Goal: Task Accomplishment & Management: Use online tool/utility

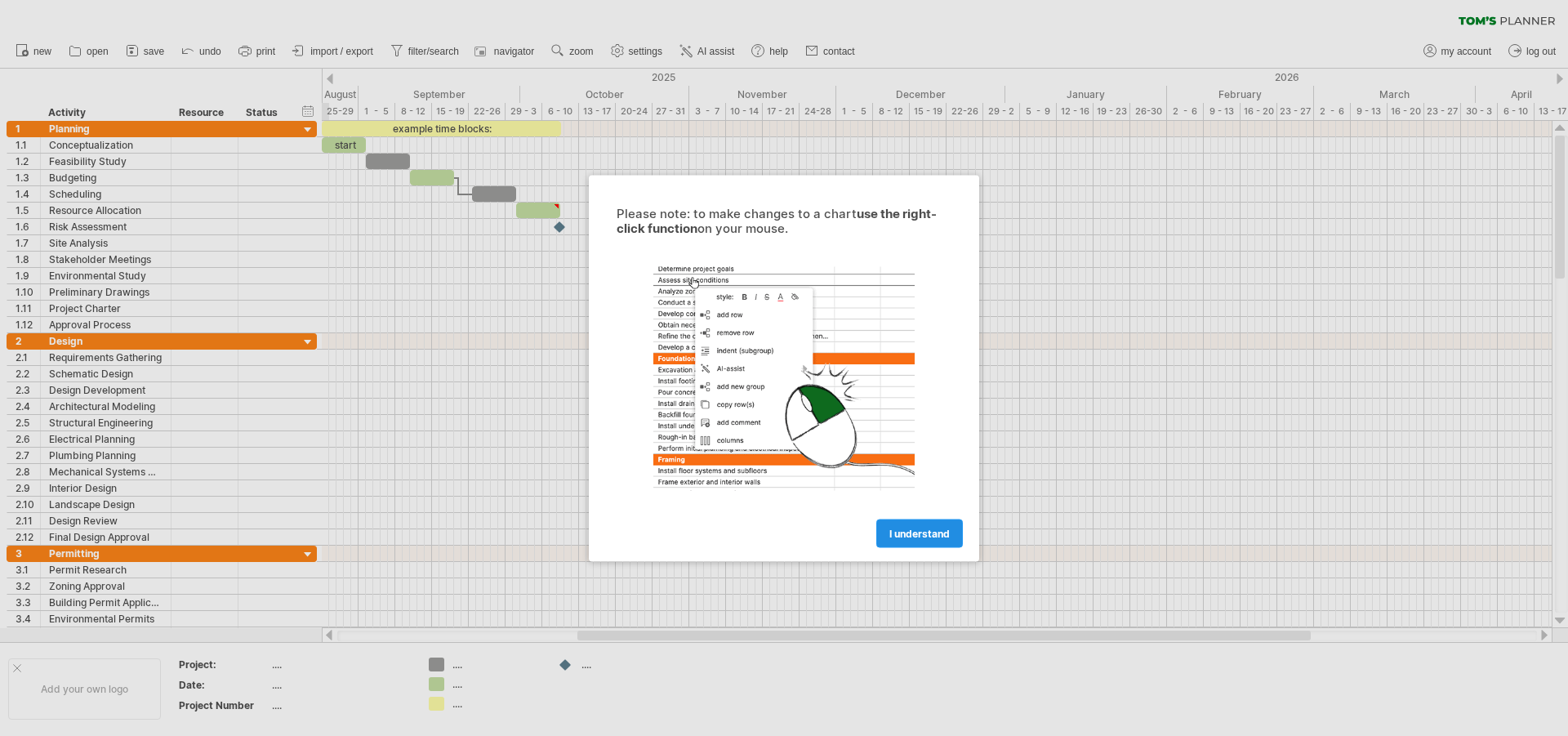
click at [919, 538] on span "I understand" at bounding box center [919, 533] width 60 height 12
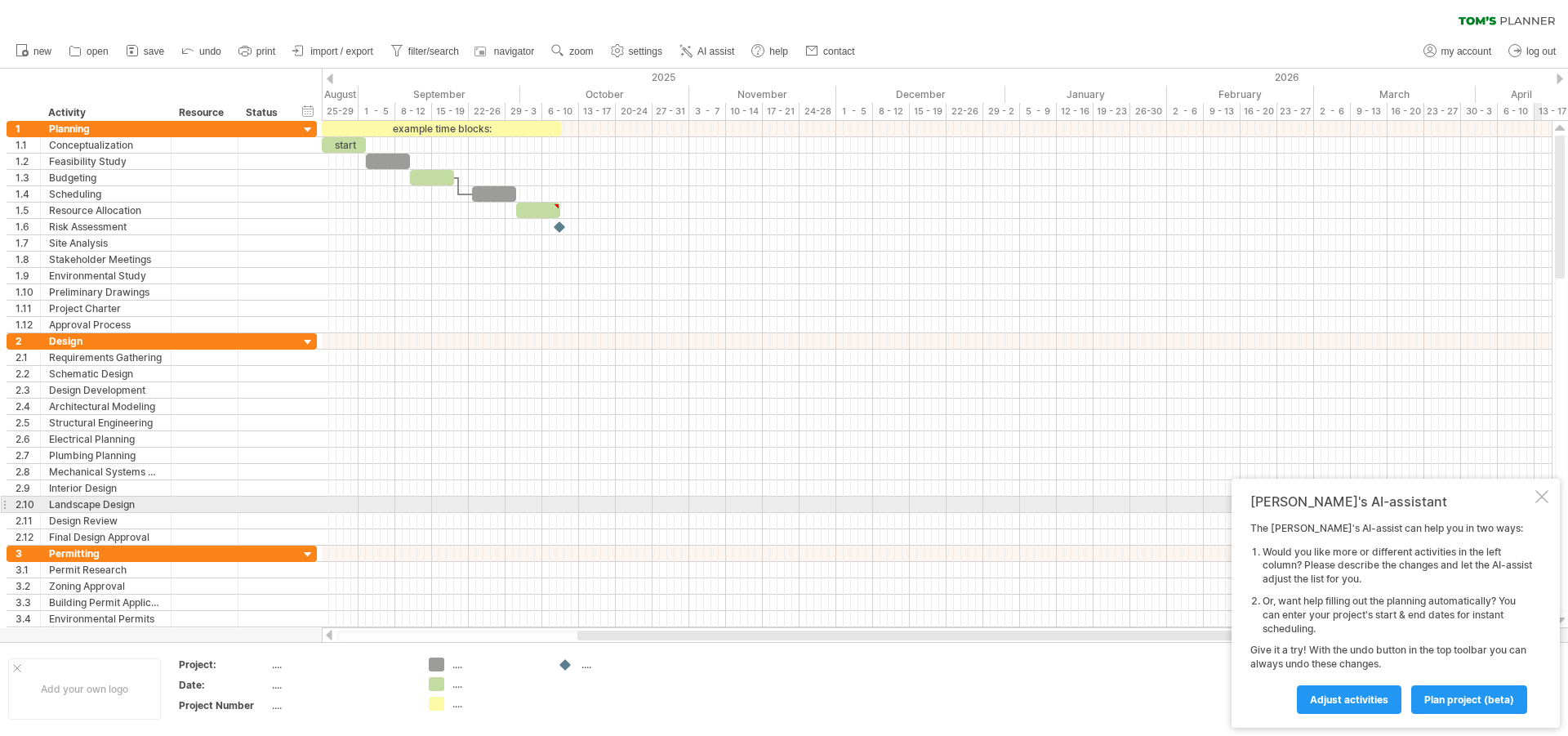
click at [1542, 499] on div at bounding box center [1541, 496] width 13 height 13
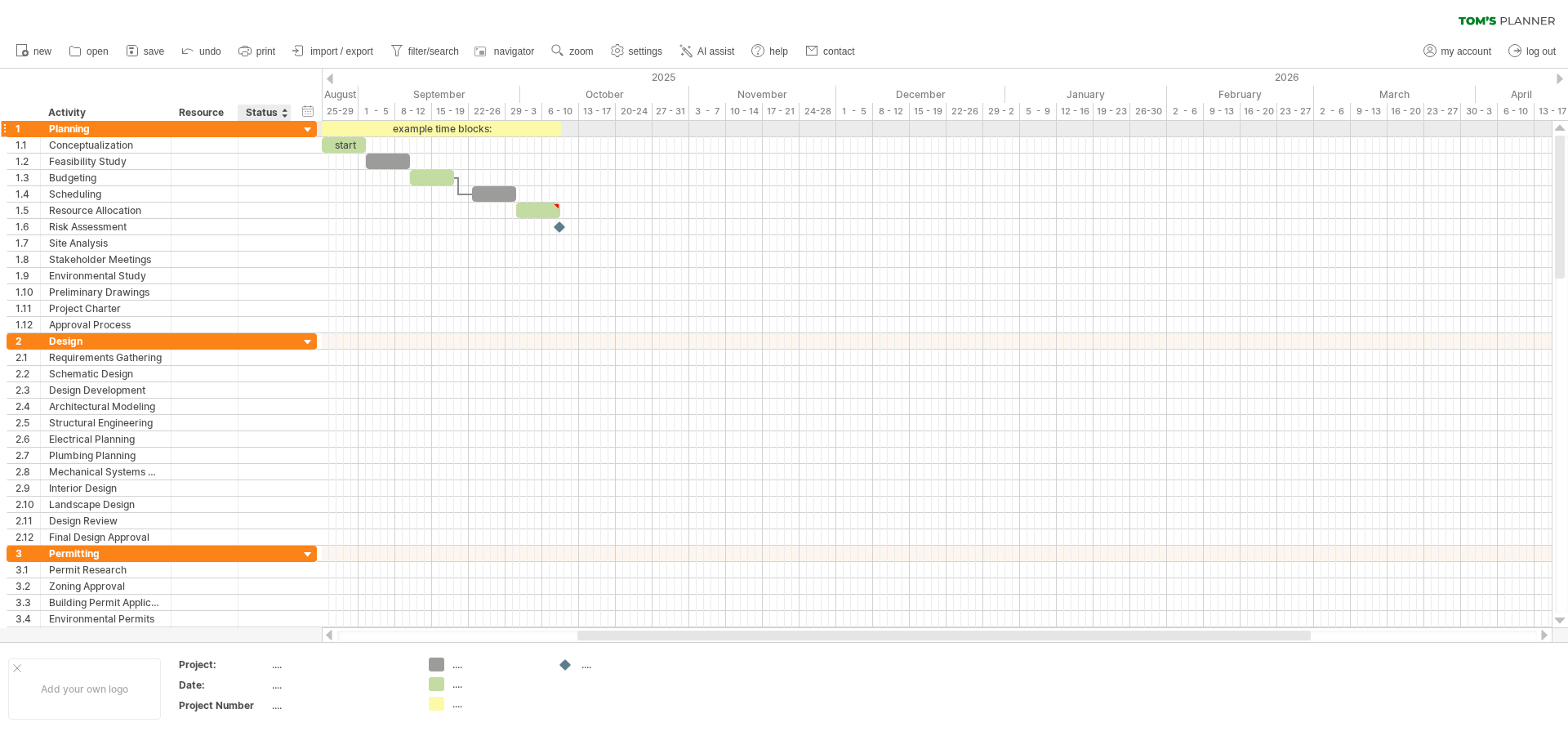
click at [310, 129] on div at bounding box center [309, 130] width 16 height 16
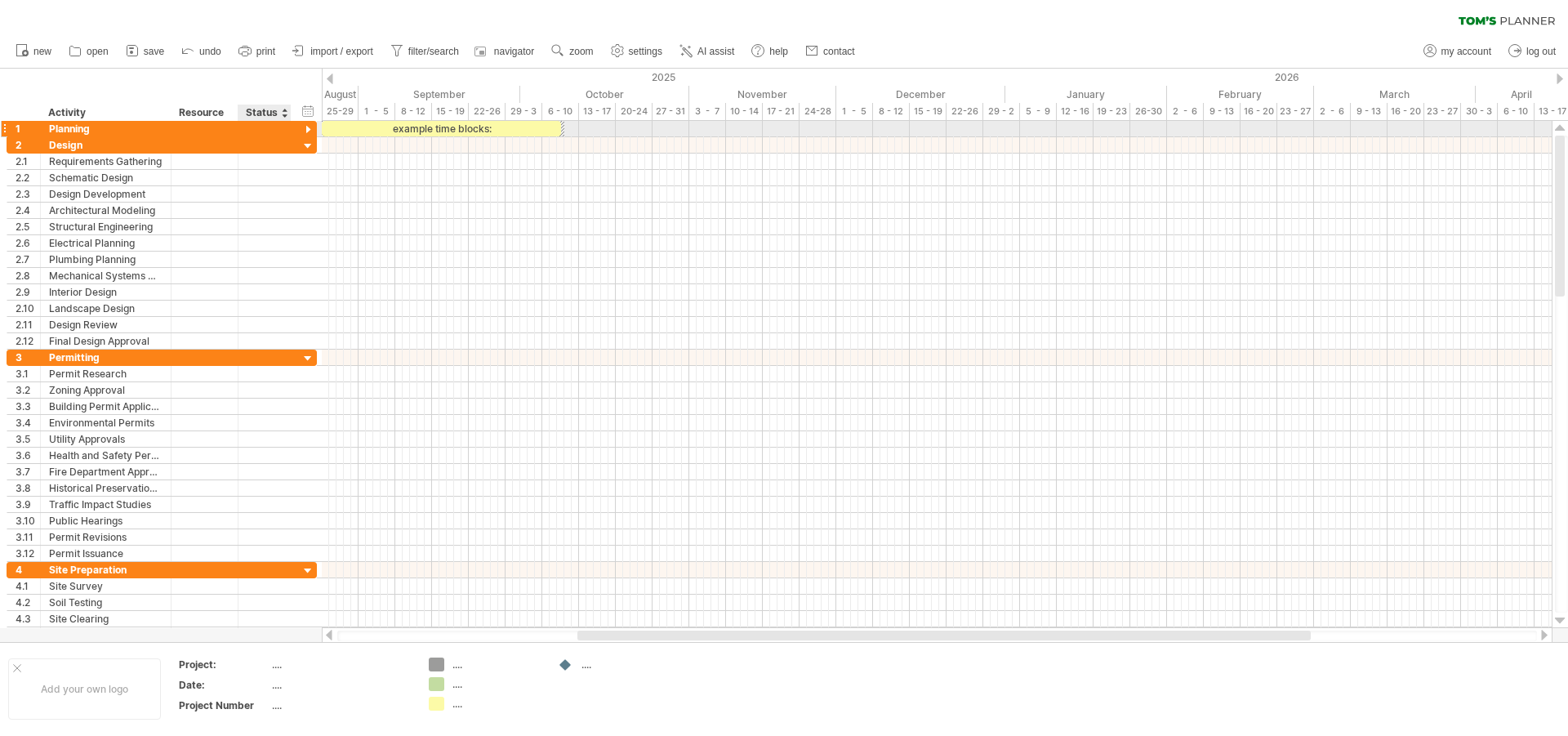
click at [310, 129] on div at bounding box center [309, 130] width 16 height 16
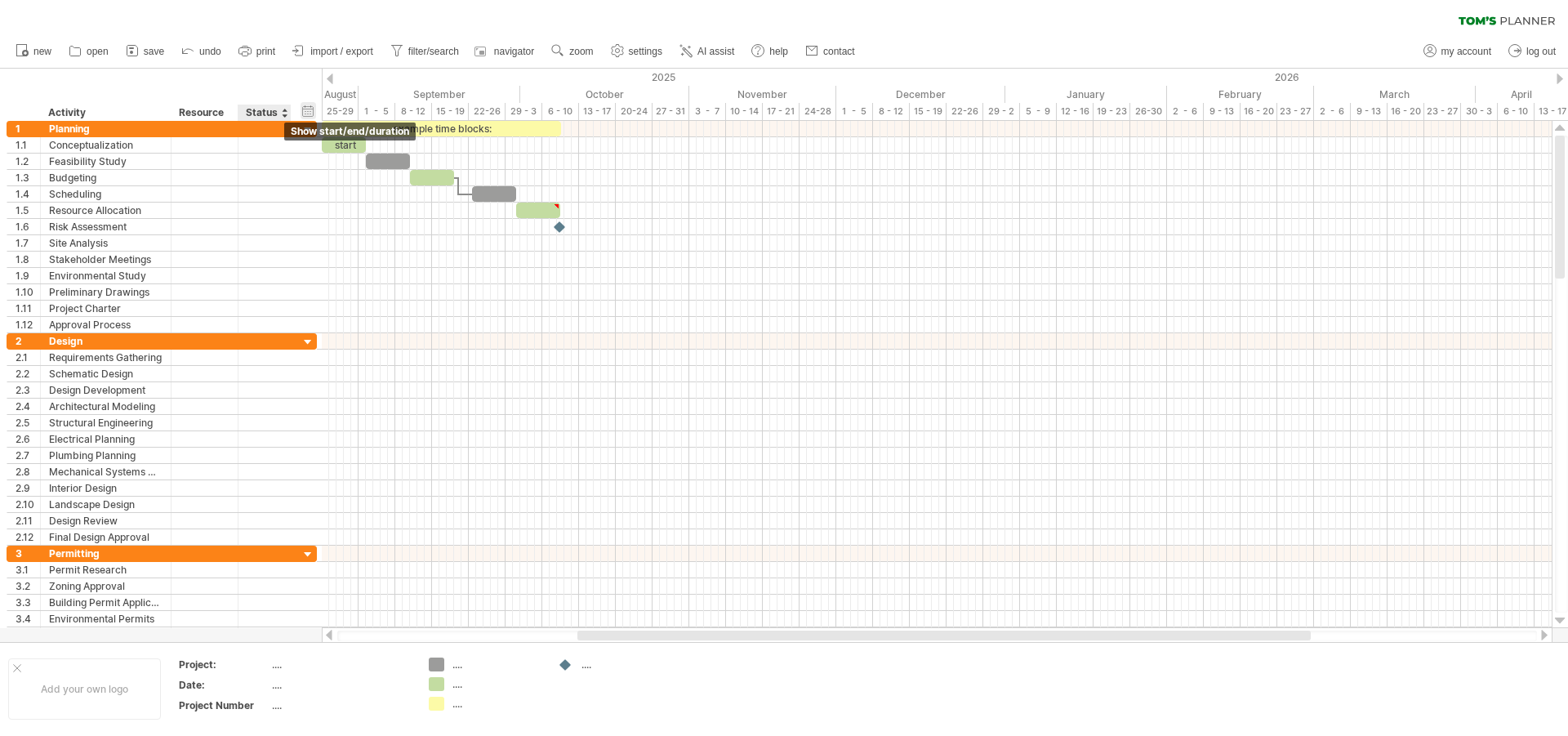
click at [306, 111] on div "hide start/end/duration show start/end/duration" at bounding box center [309, 110] width 16 height 17
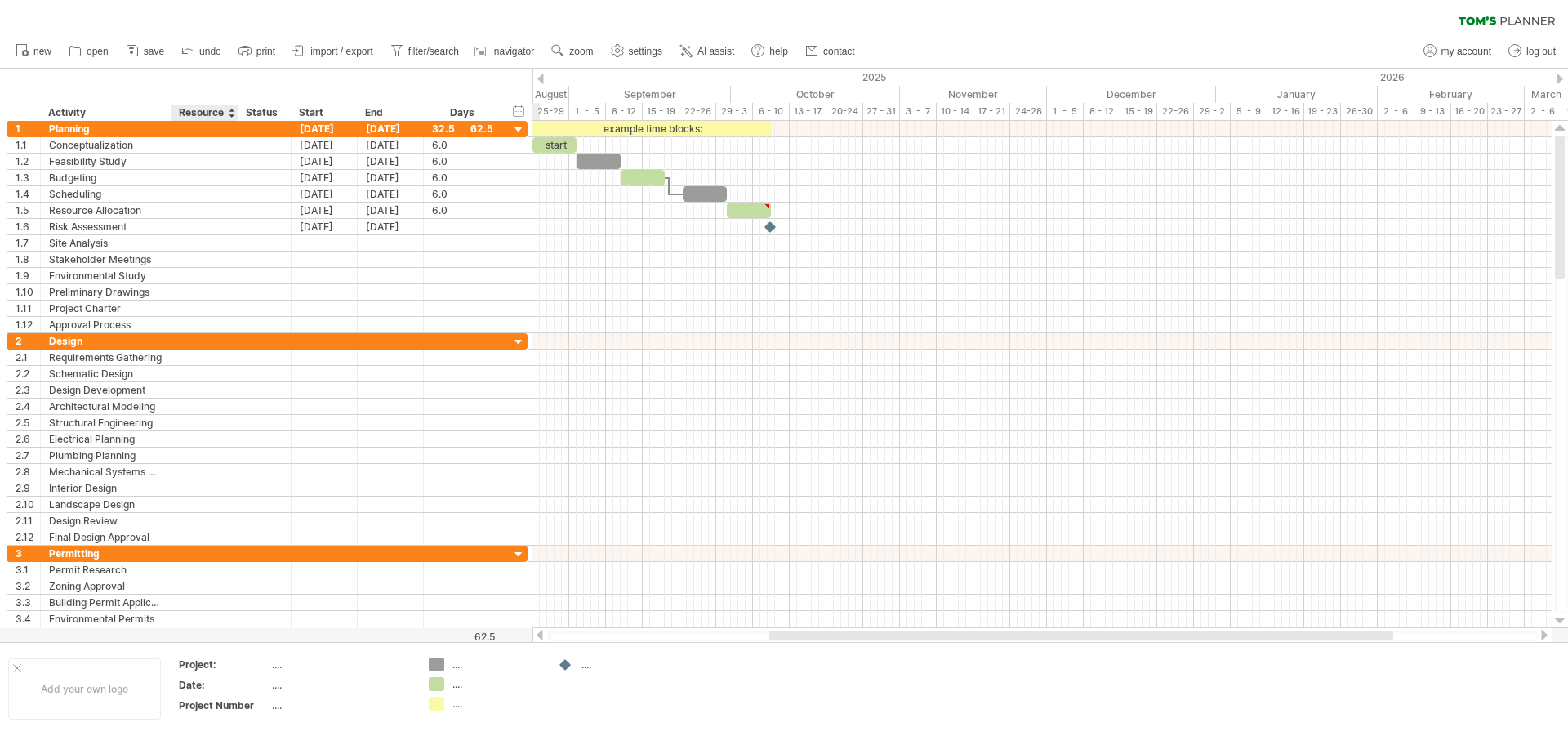
click at [223, 84] on div "hide start/end/duration show start/end/duration ******** Activity ******** Reso…" at bounding box center [266, 95] width 533 height 52
click at [42, 48] on span "new" at bounding box center [42, 51] width 18 height 12
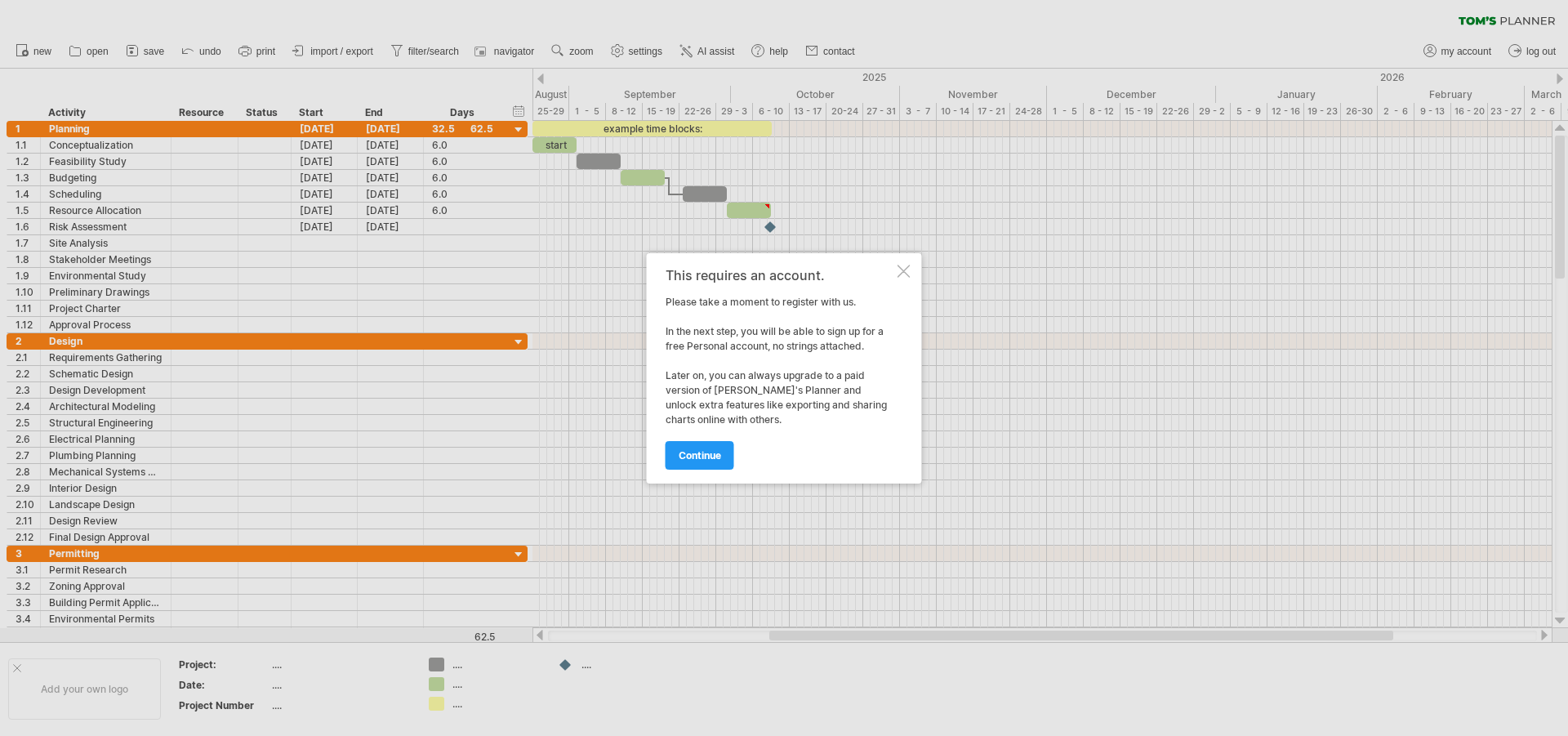
click at [902, 271] on div at bounding box center [903, 270] width 13 height 13
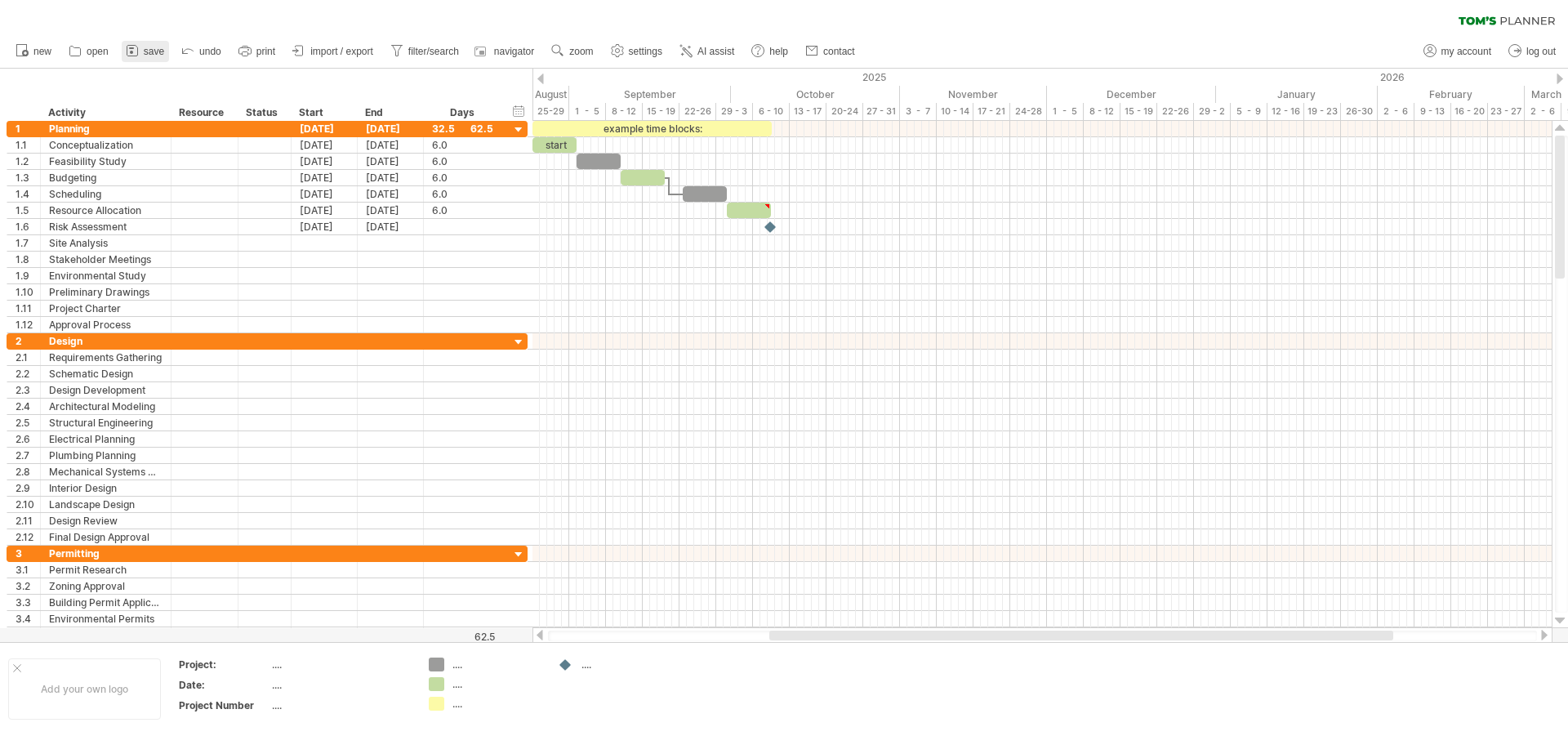
click at [151, 53] on span "save" at bounding box center [154, 51] width 21 height 12
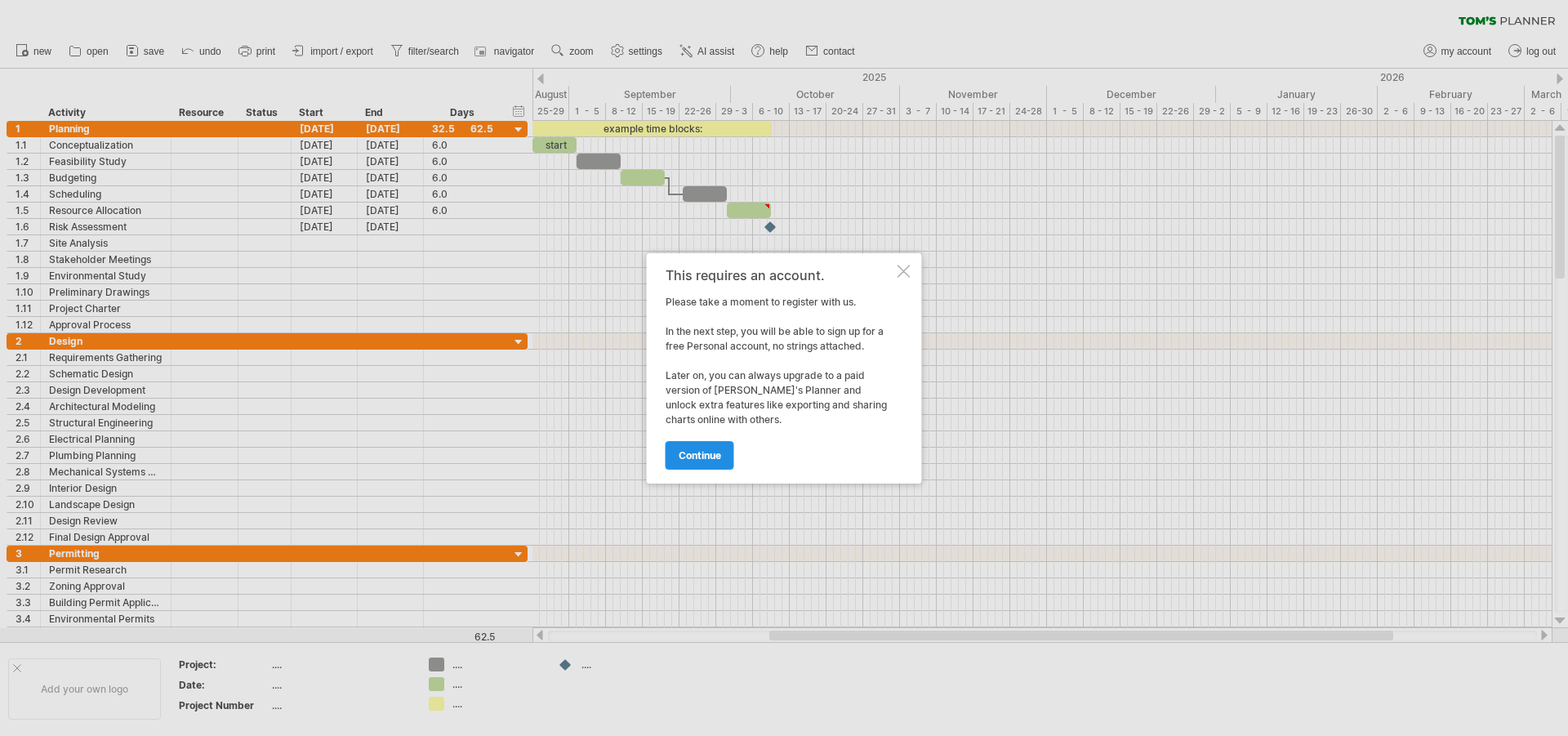
click at [704, 454] on span "continue" at bounding box center [699, 455] width 42 height 12
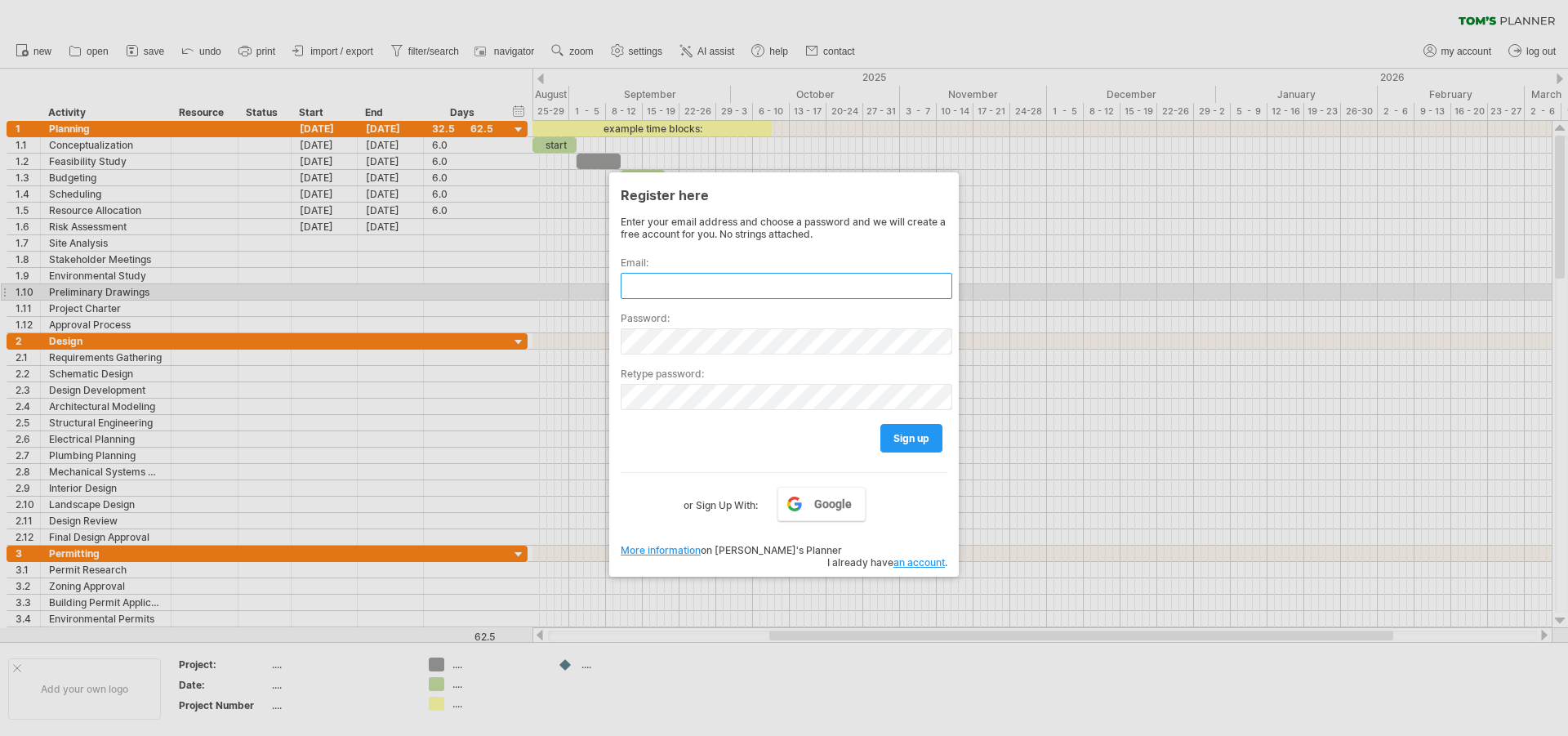
click at [668, 286] on input "text" at bounding box center [786, 286] width 331 height 27
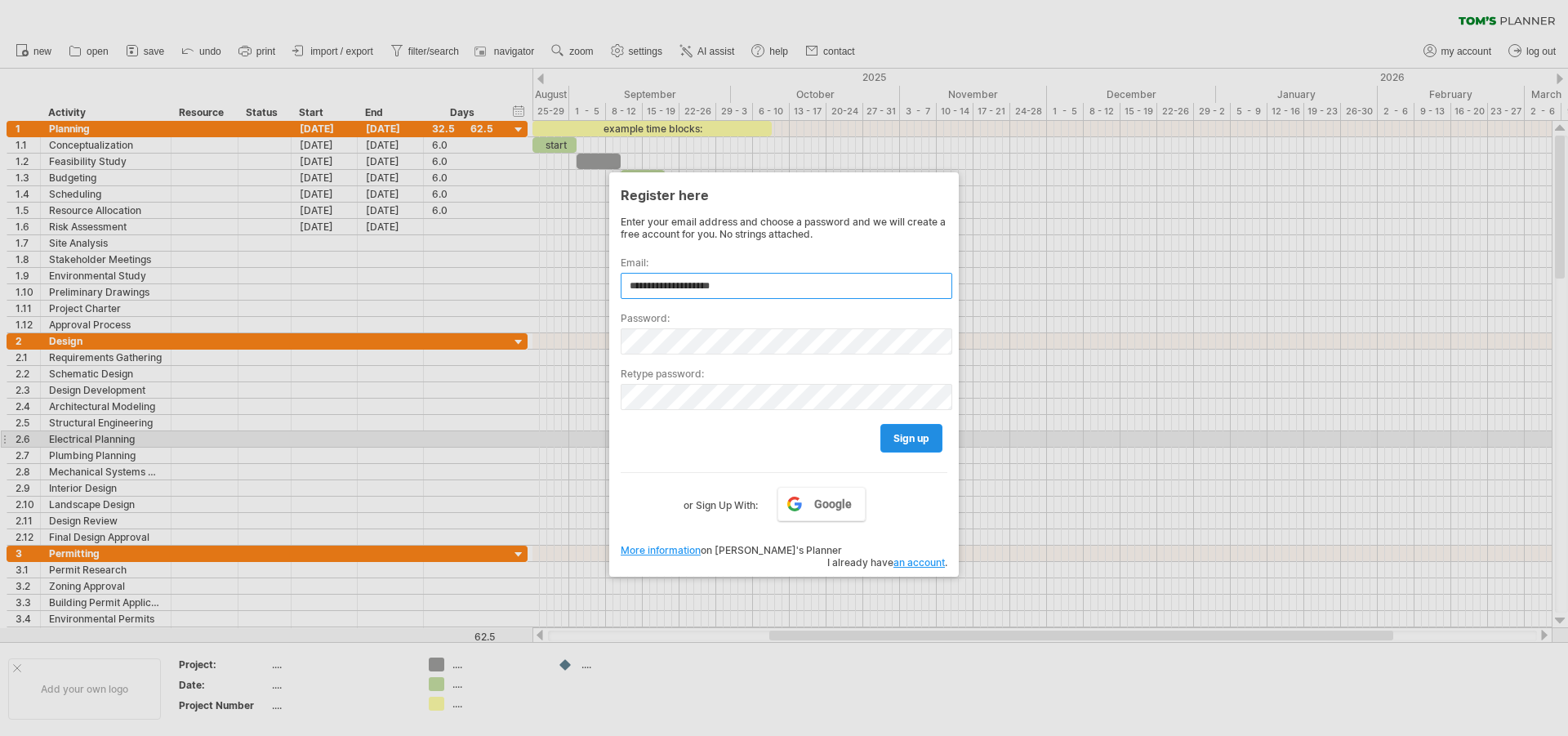
type input "**********"
click at [910, 440] on span "sign up" at bounding box center [911, 438] width 36 height 12
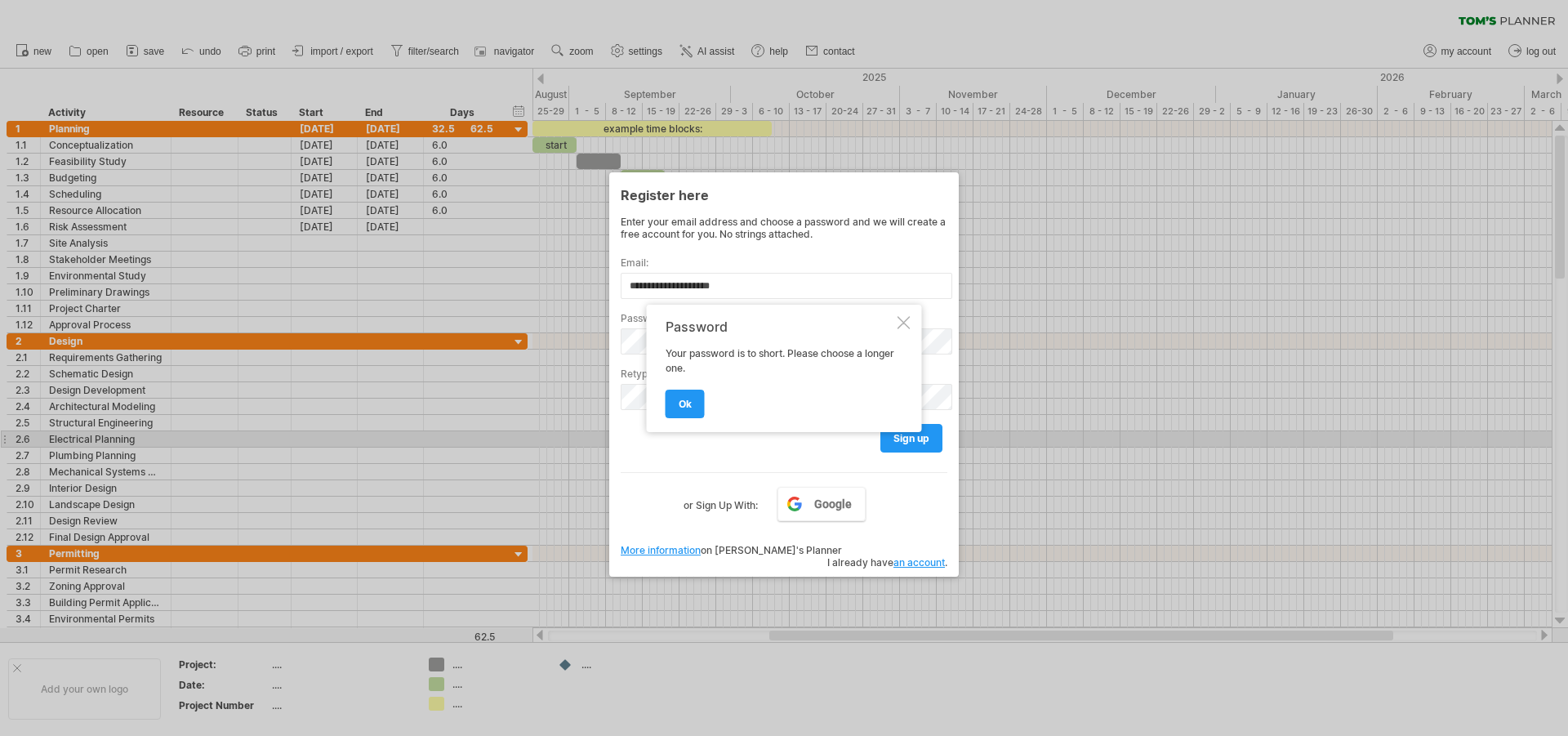
click at [899, 324] on div at bounding box center [903, 322] width 13 height 13
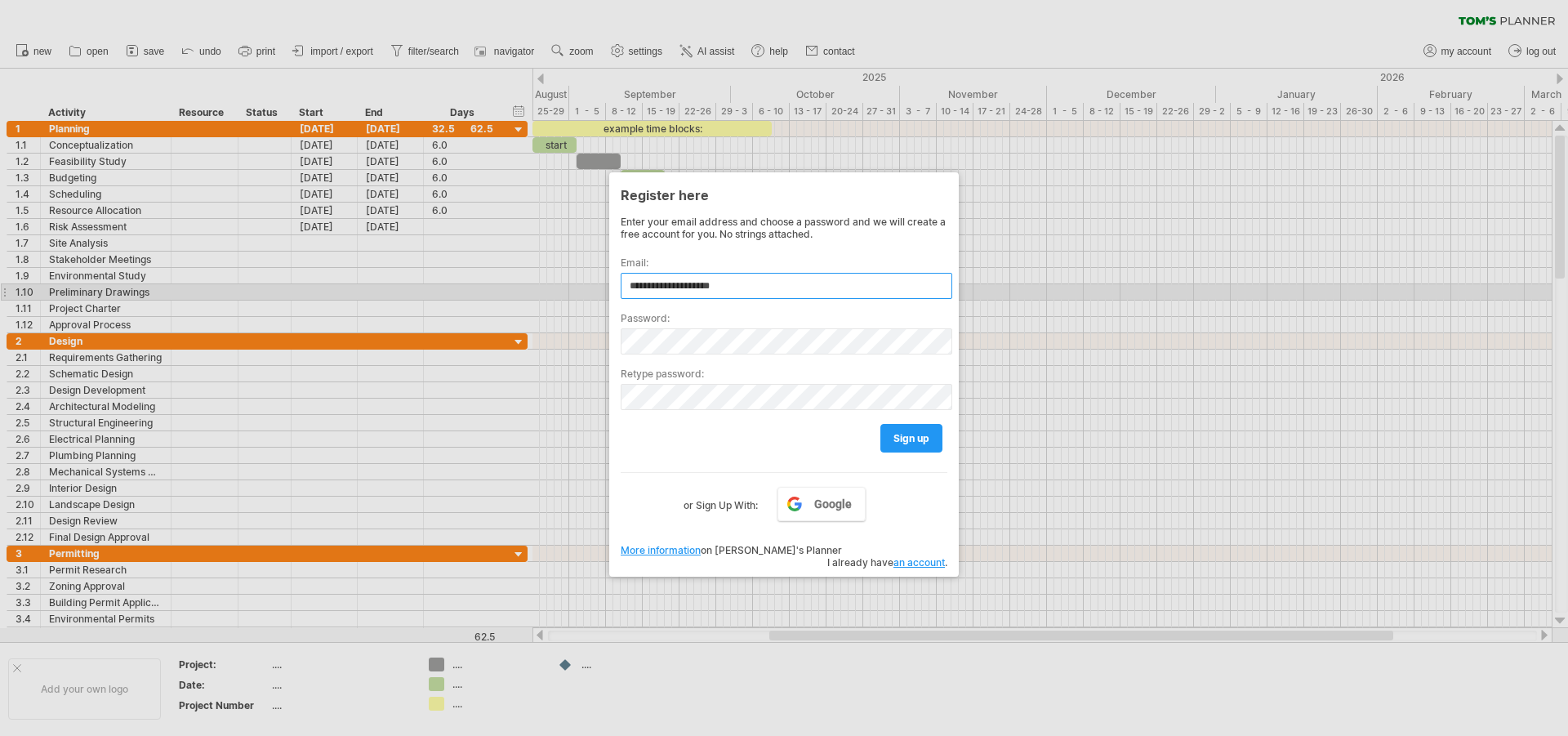
drag, startPoint x: 759, startPoint y: 288, endPoint x: 600, endPoint y: 298, distance: 159.3
click at [600, 298] on div "Trying to reach [DOMAIN_NAME] Connected again... 0% clear filter new 1" at bounding box center [784, 368] width 1568 height 736
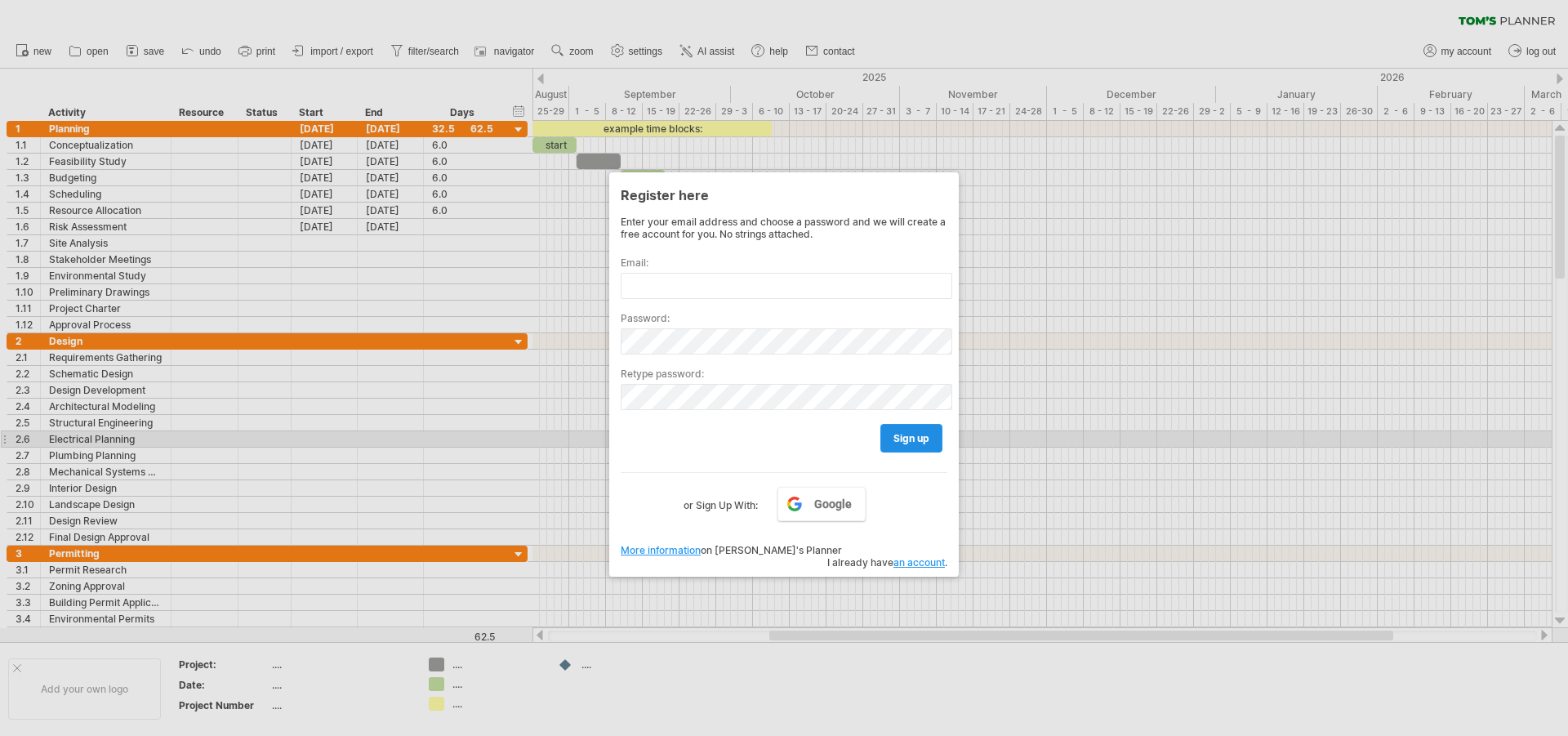
click at [910, 440] on span "sign up" at bounding box center [911, 438] width 36 height 12
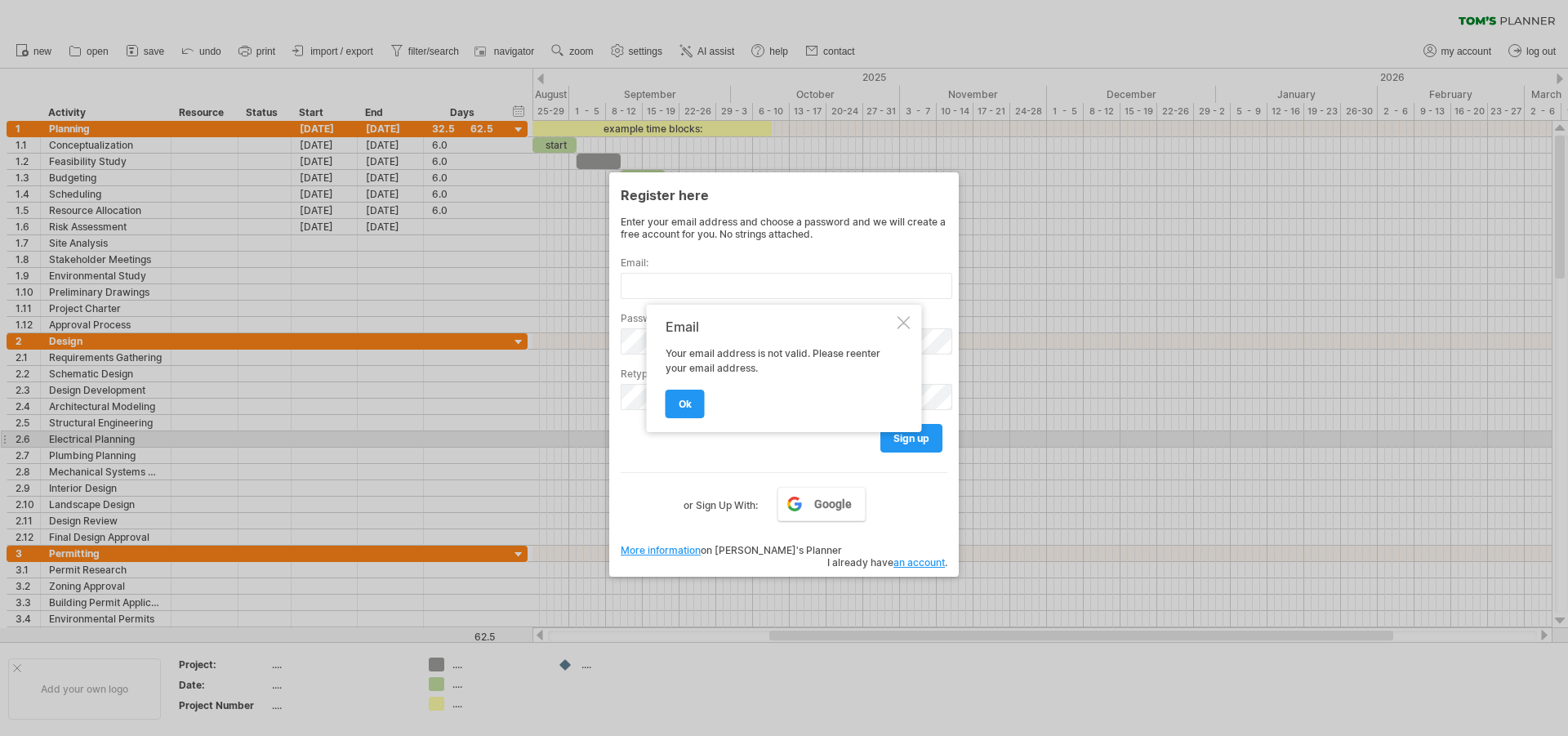
click at [902, 323] on div at bounding box center [903, 322] width 13 height 13
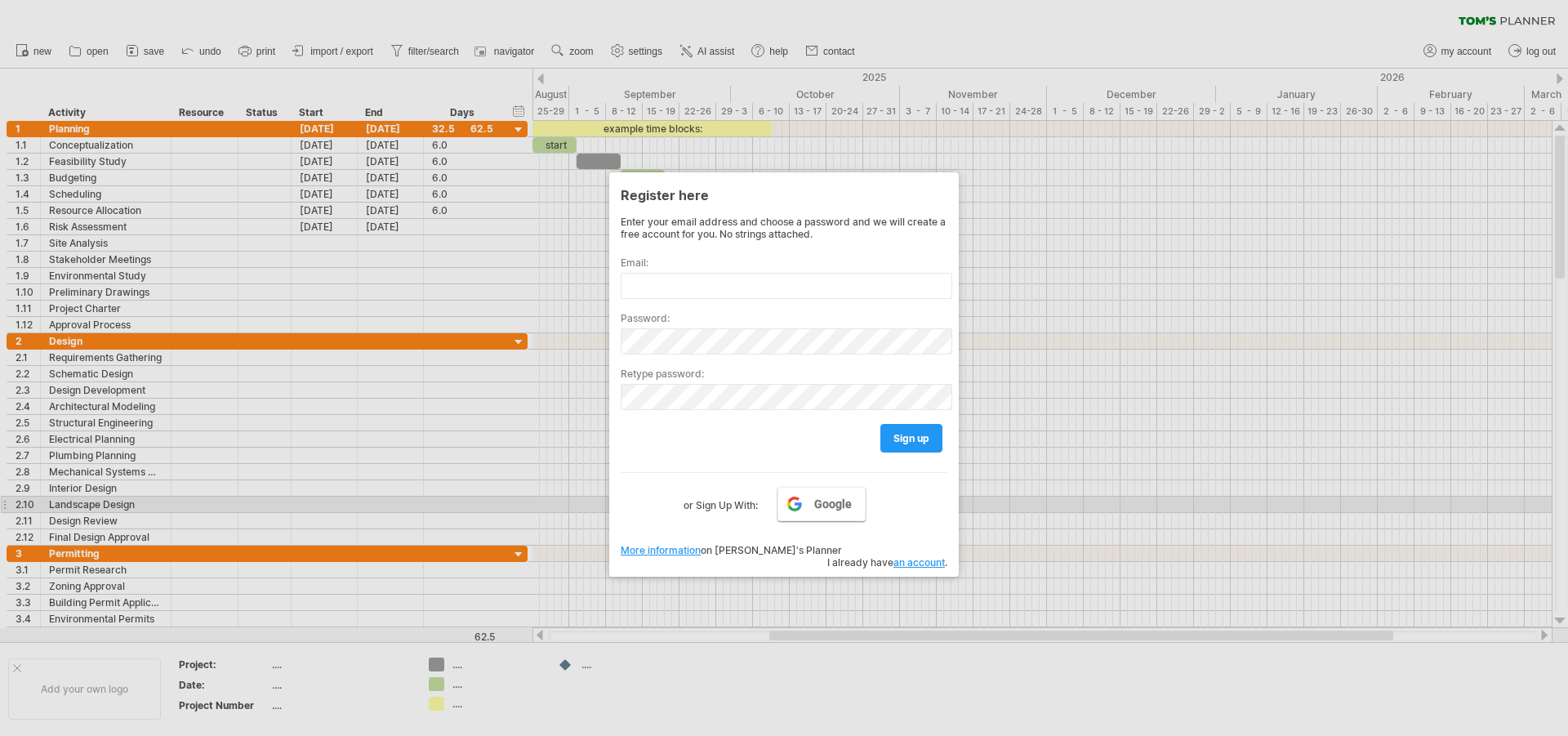
click at [823, 510] on span "Google" at bounding box center [833, 503] width 37 height 13
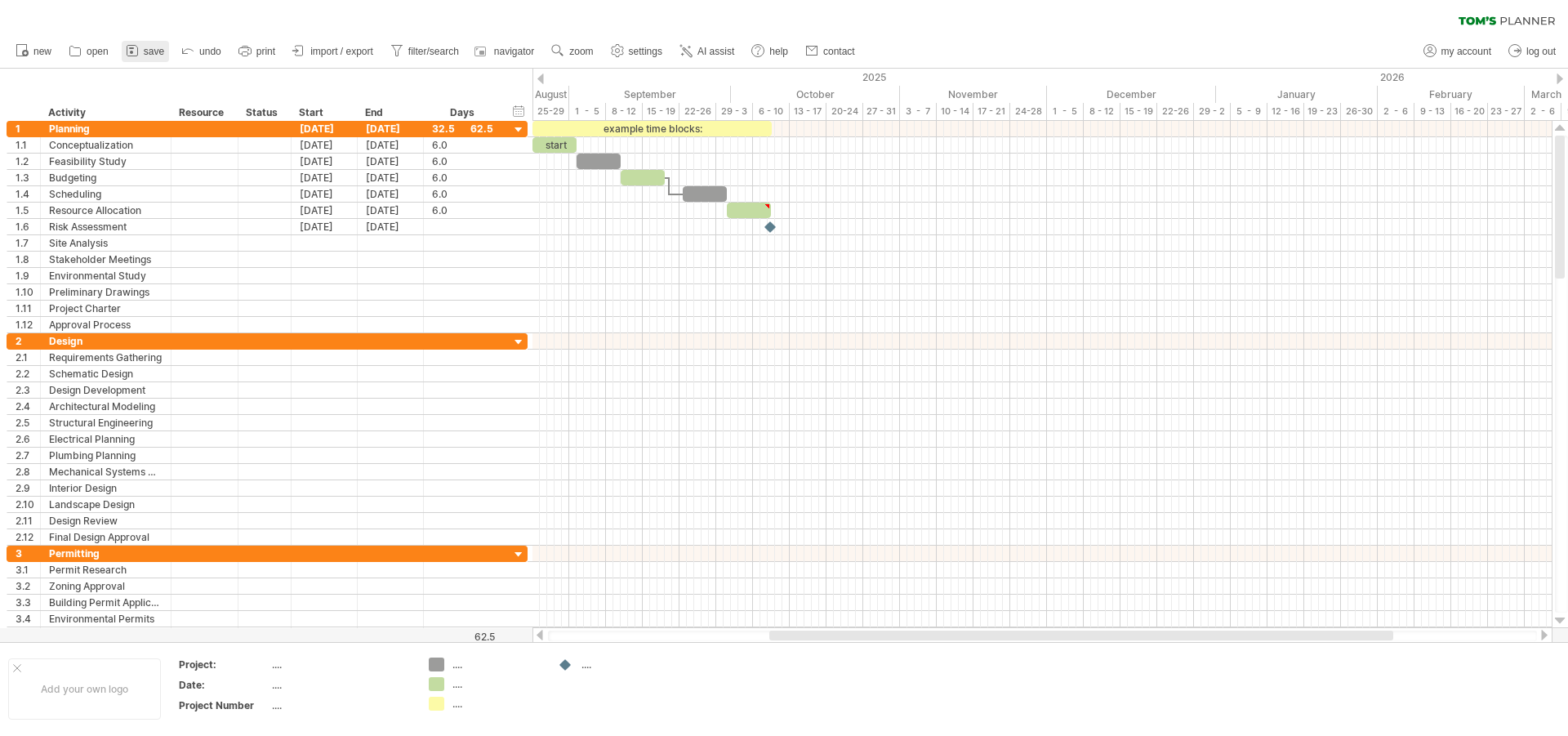
click at [155, 47] on span "save" at bounding box center [154, 51] width 21 height 12
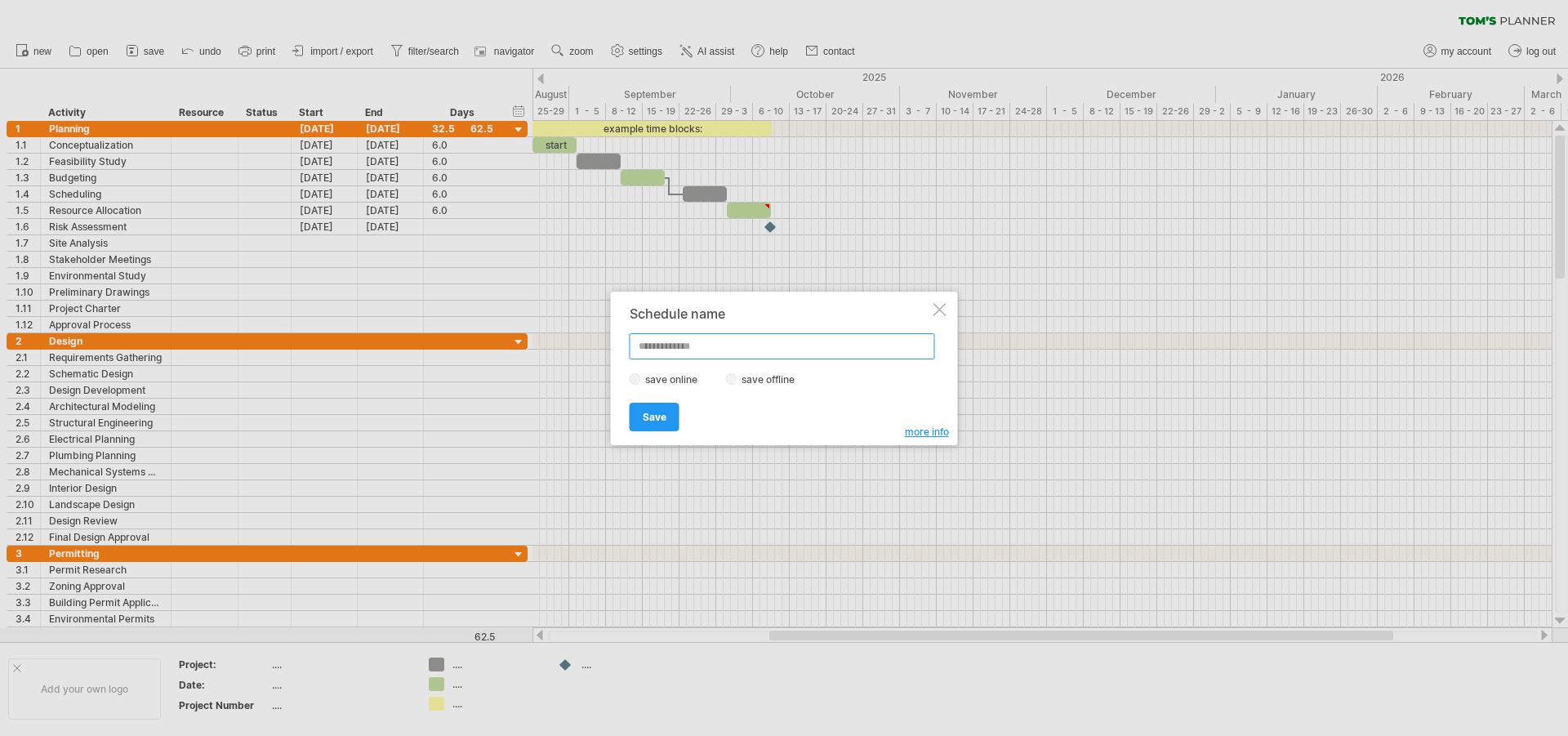
click at [676, 348] on input "text" at bounding box center [782, 346] width 306 height 27
type input "*"
type input "***"
click at [658, 420] on span "Save" at bounding box center [655, 417] width 24 height 12
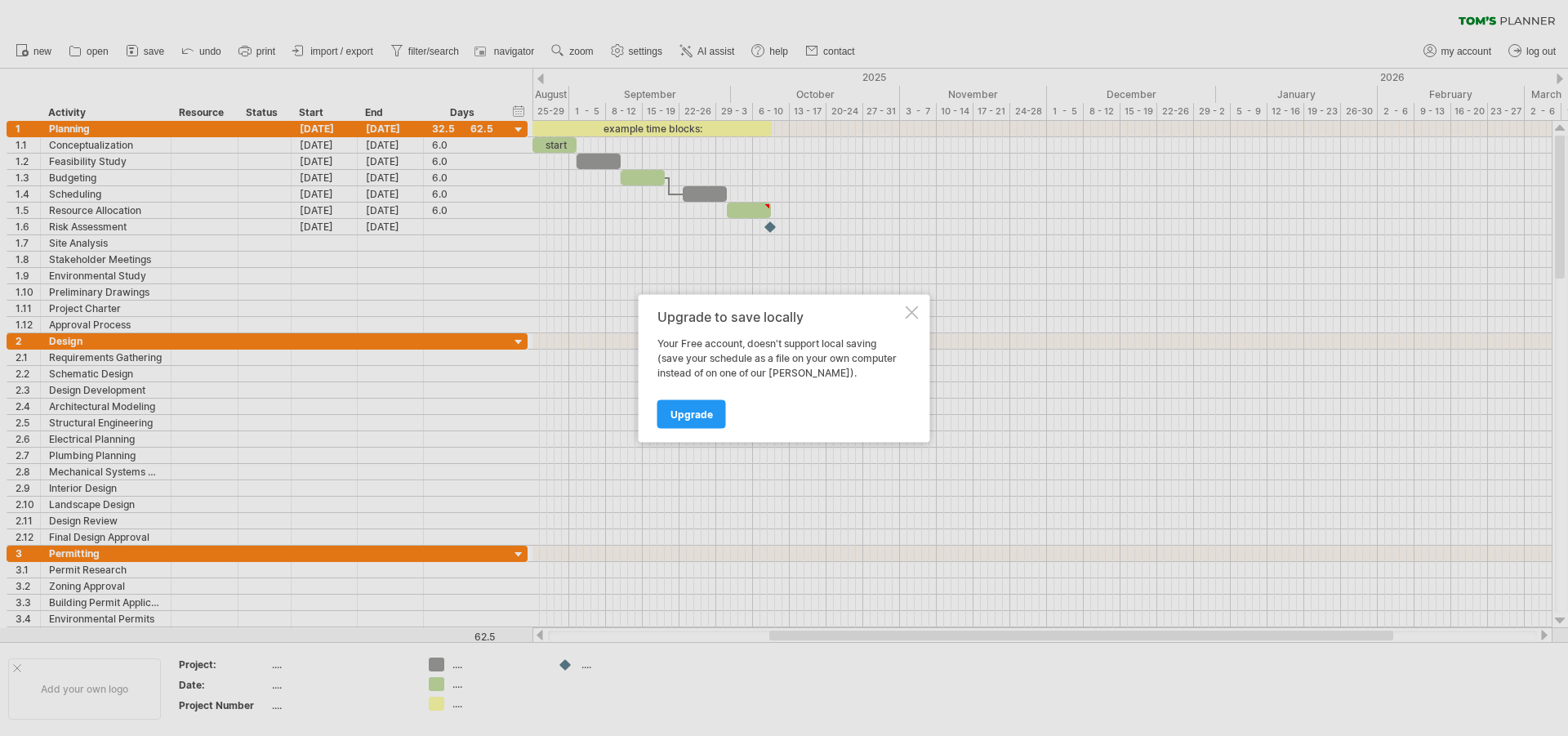
click at [910, 311] on div at bounding box center [911, 312] width 13 height 13
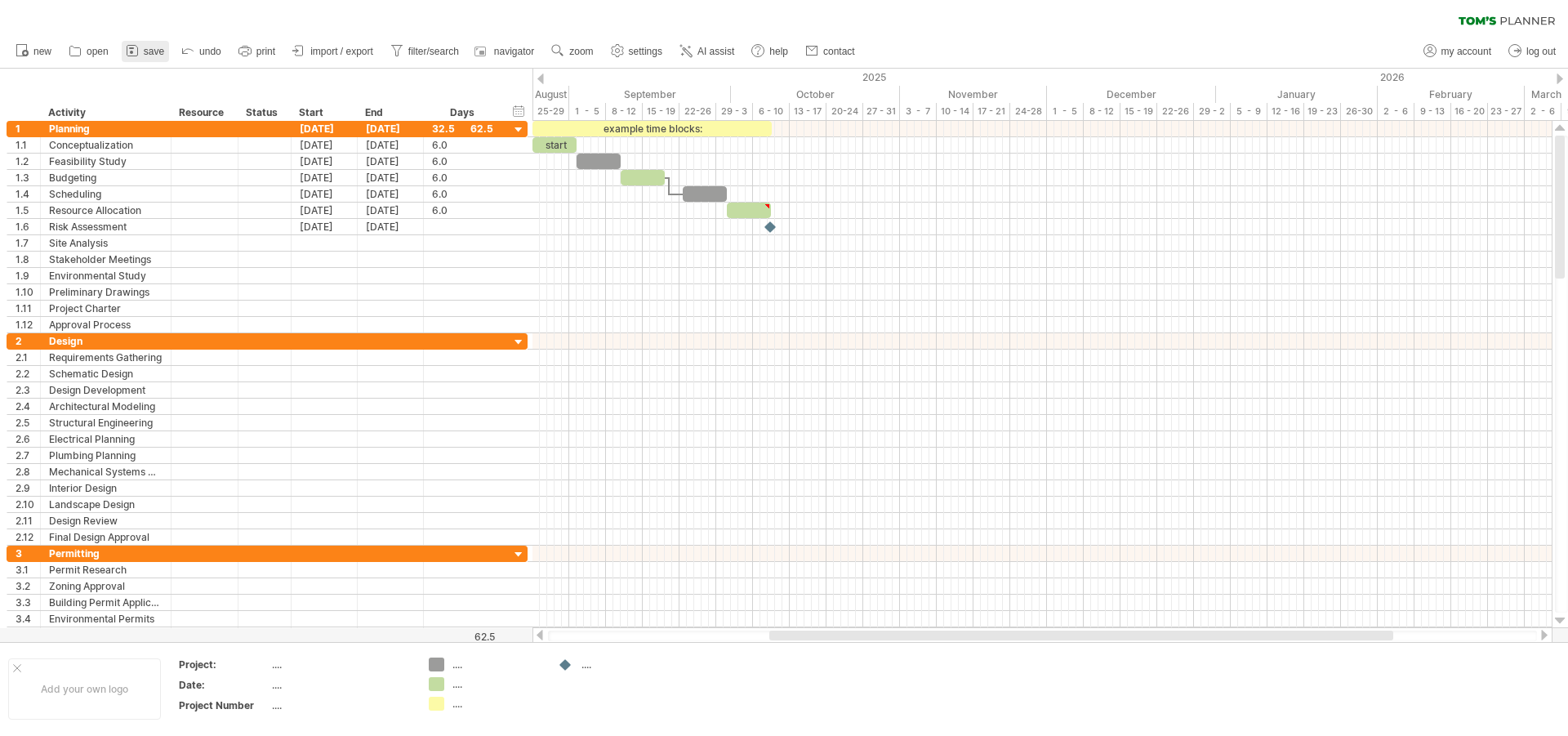
click at [158, 48] on span "save" at bounding box center [154, 51] width 21 height 12
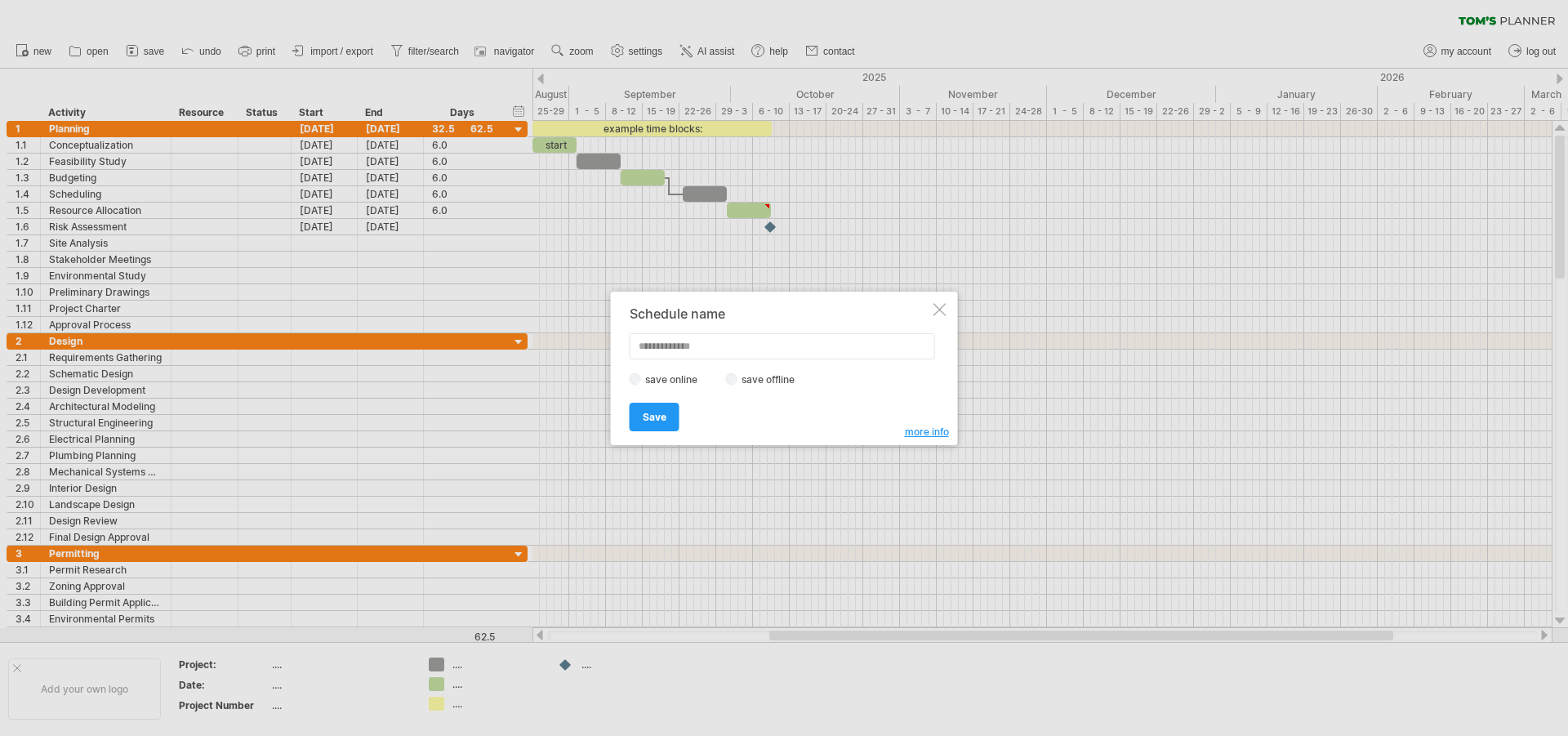
click at [938, 311] on div at bounding box center [940, 309] width 13 height 13
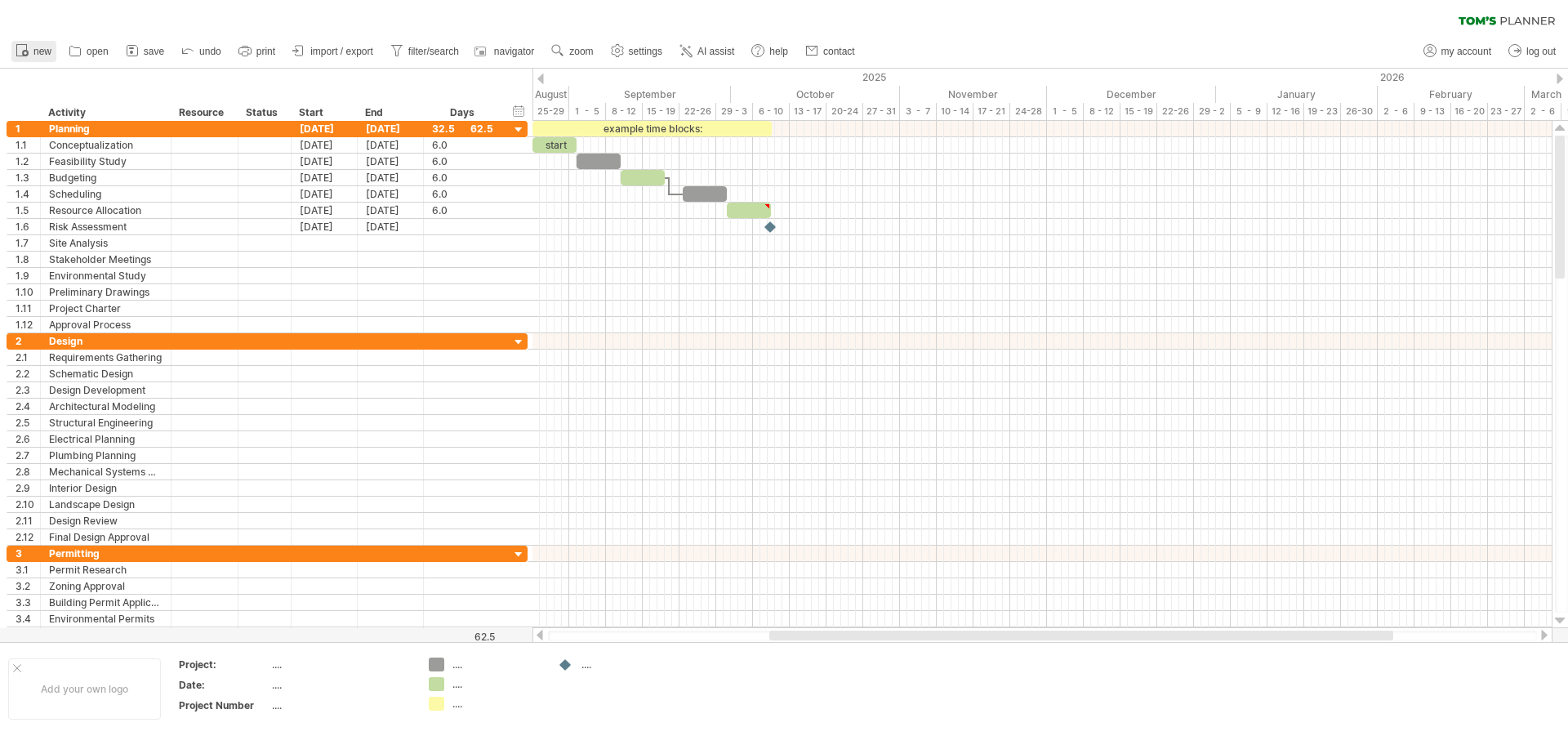
click at [36, 51] on span "new" at bounding box center [42, 51] width 18 height 12
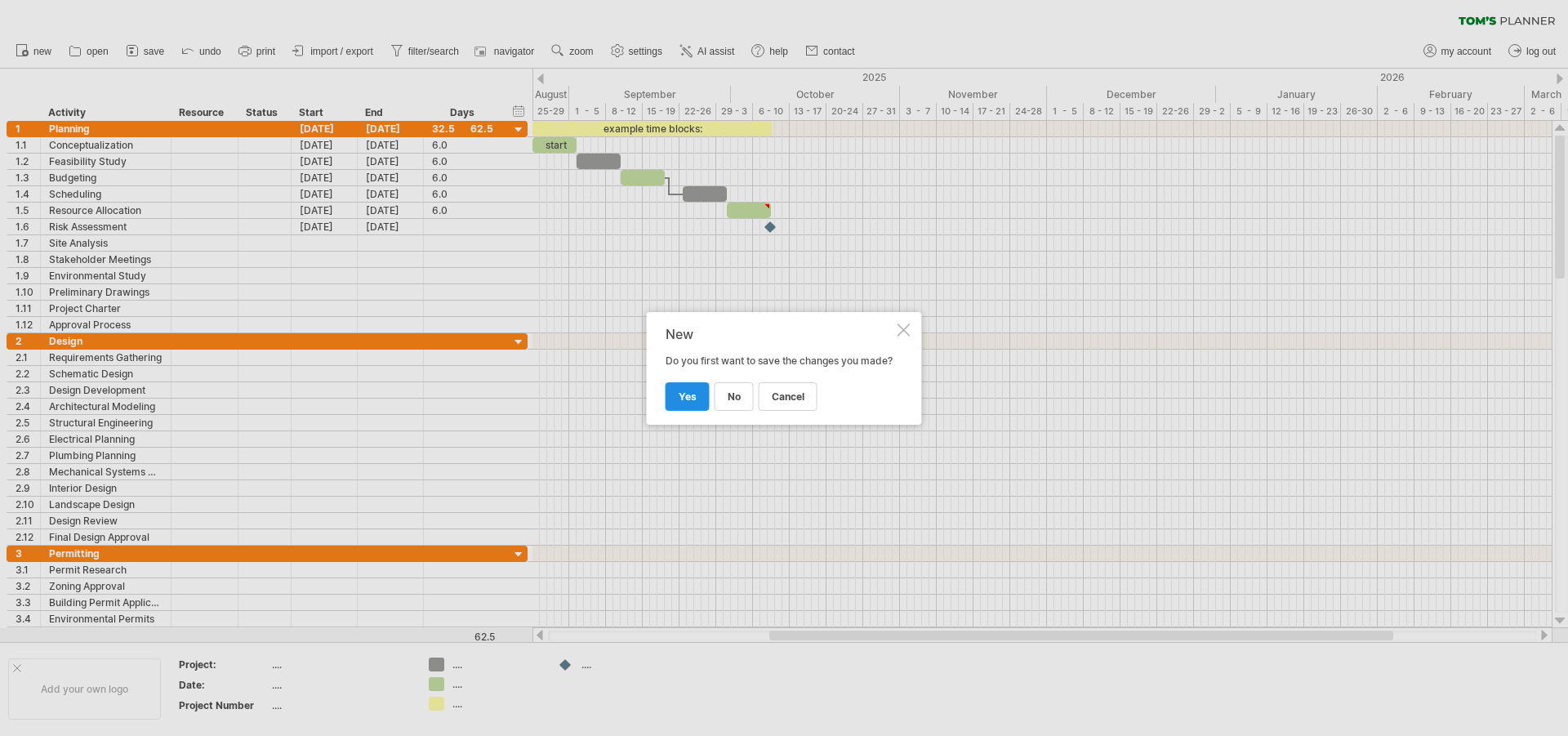
click at [691, 403] on span "yes" at bounding box center [687, 397] width 18 height 12
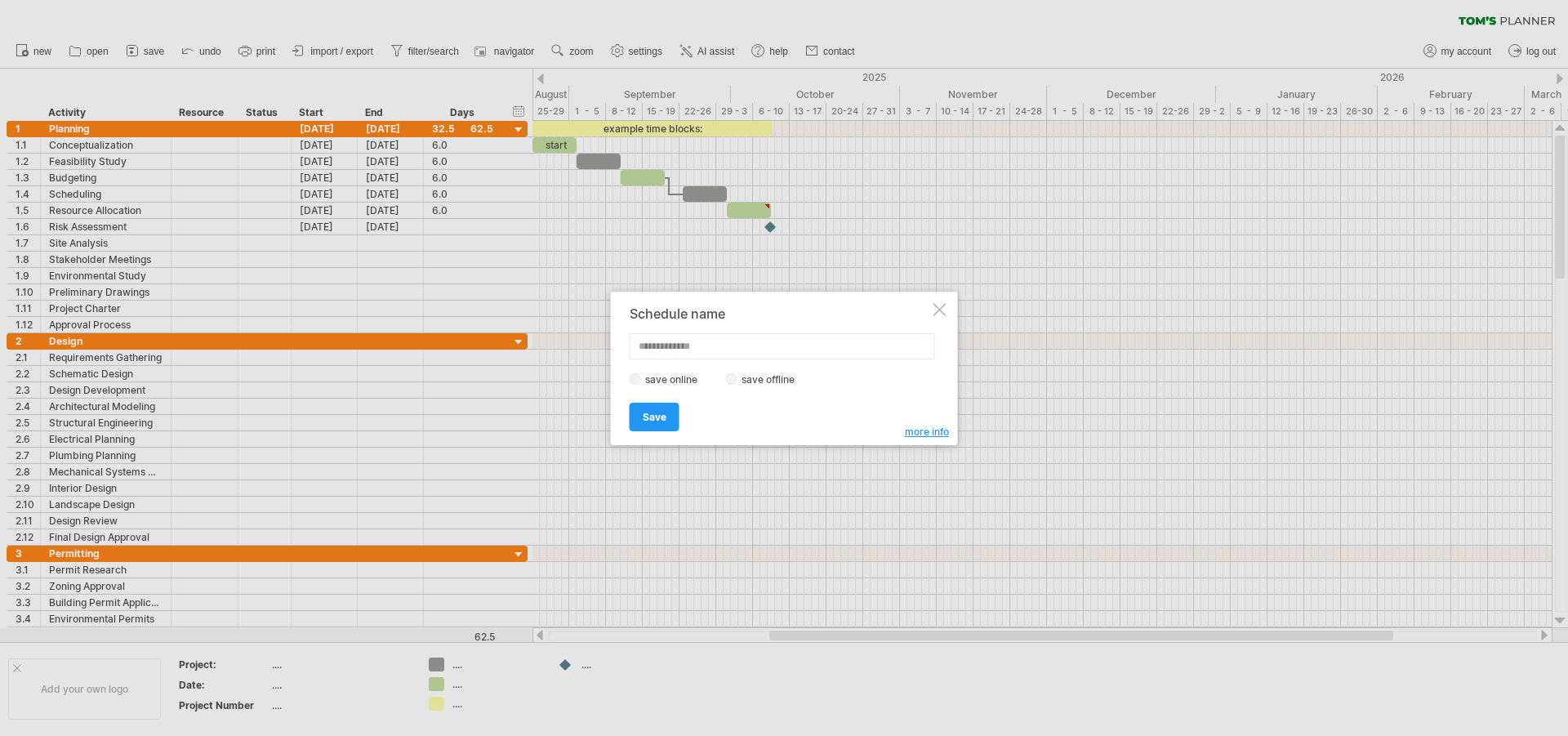
click at [943, 316] on div at bounding box center [940, 309] width 13 height 13
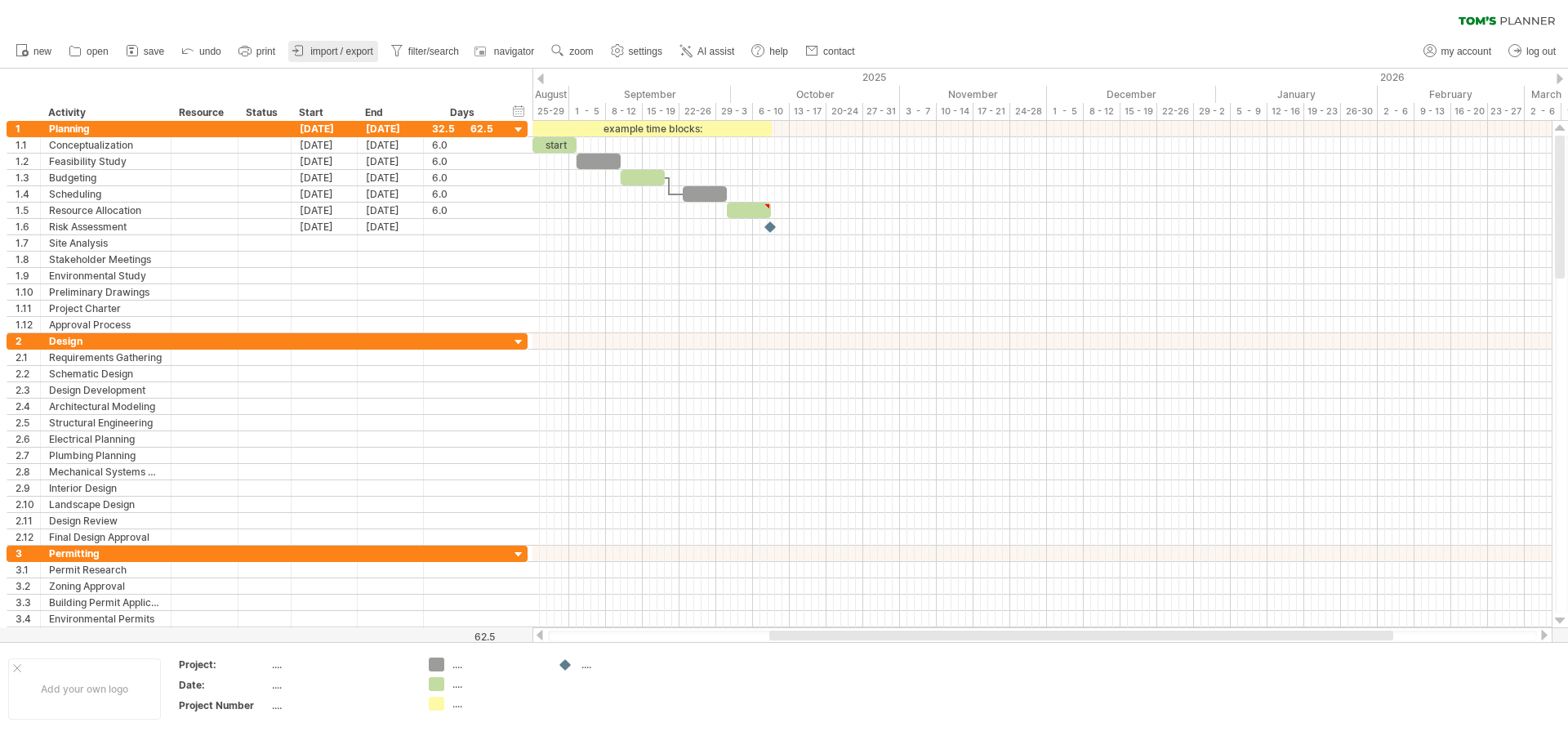
click at [365, 48] on span "import / export" at bounding box center [342, 51] width 63 height 12
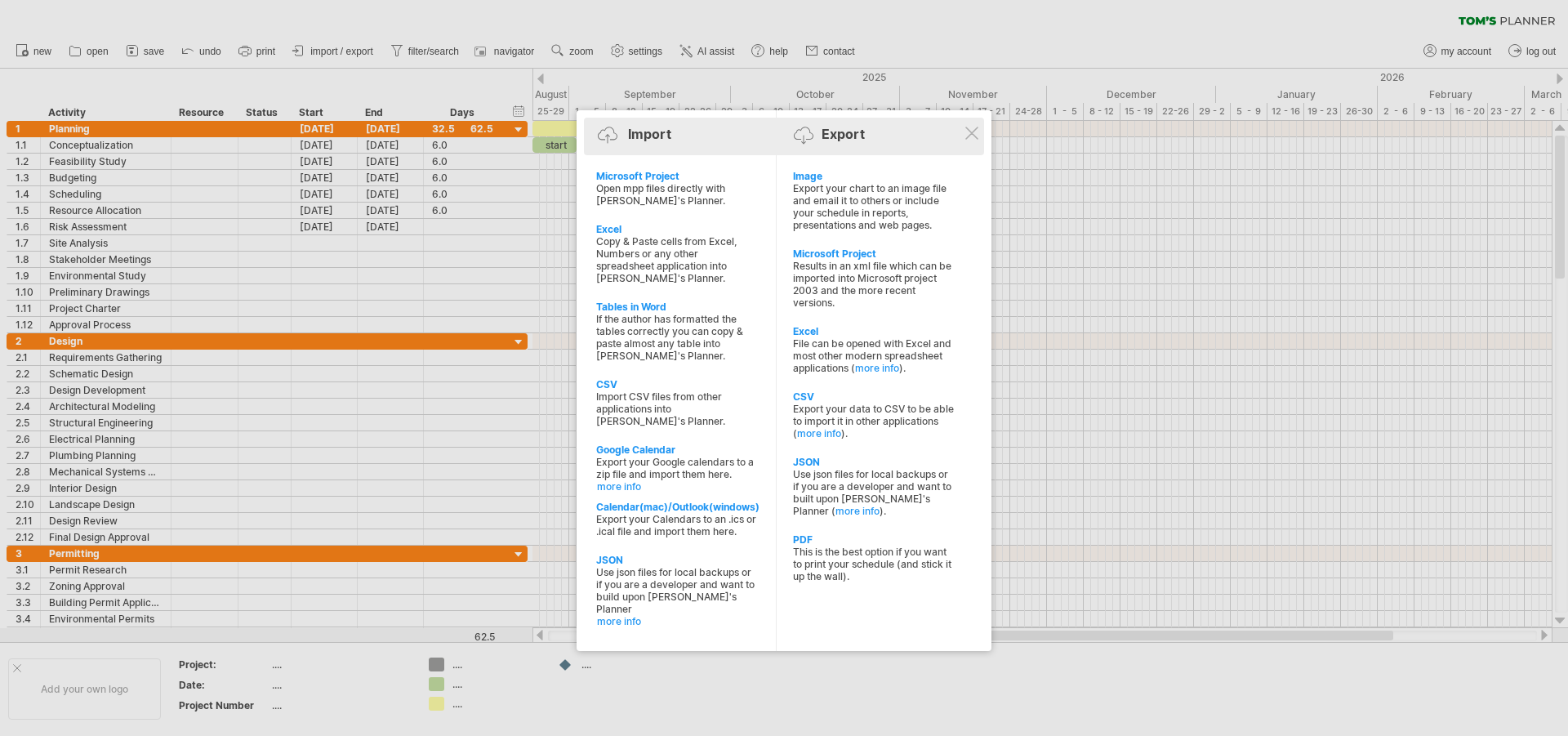
click at [964, 135] on div "Import Export" at bounding box center [784, 137] width 392 height 25
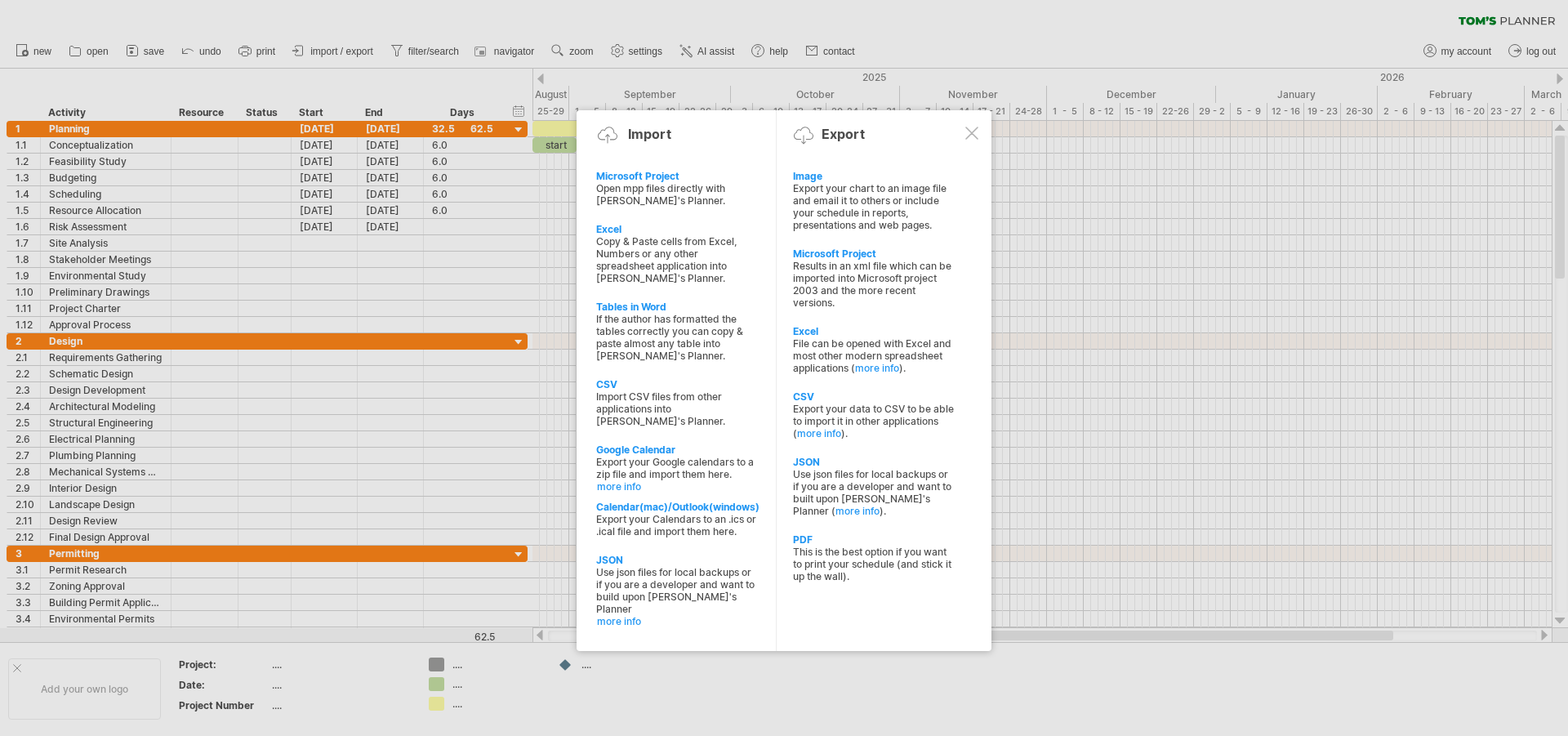
click at [975, 133] on div at bounding box center [971, 132] width 13 height 13
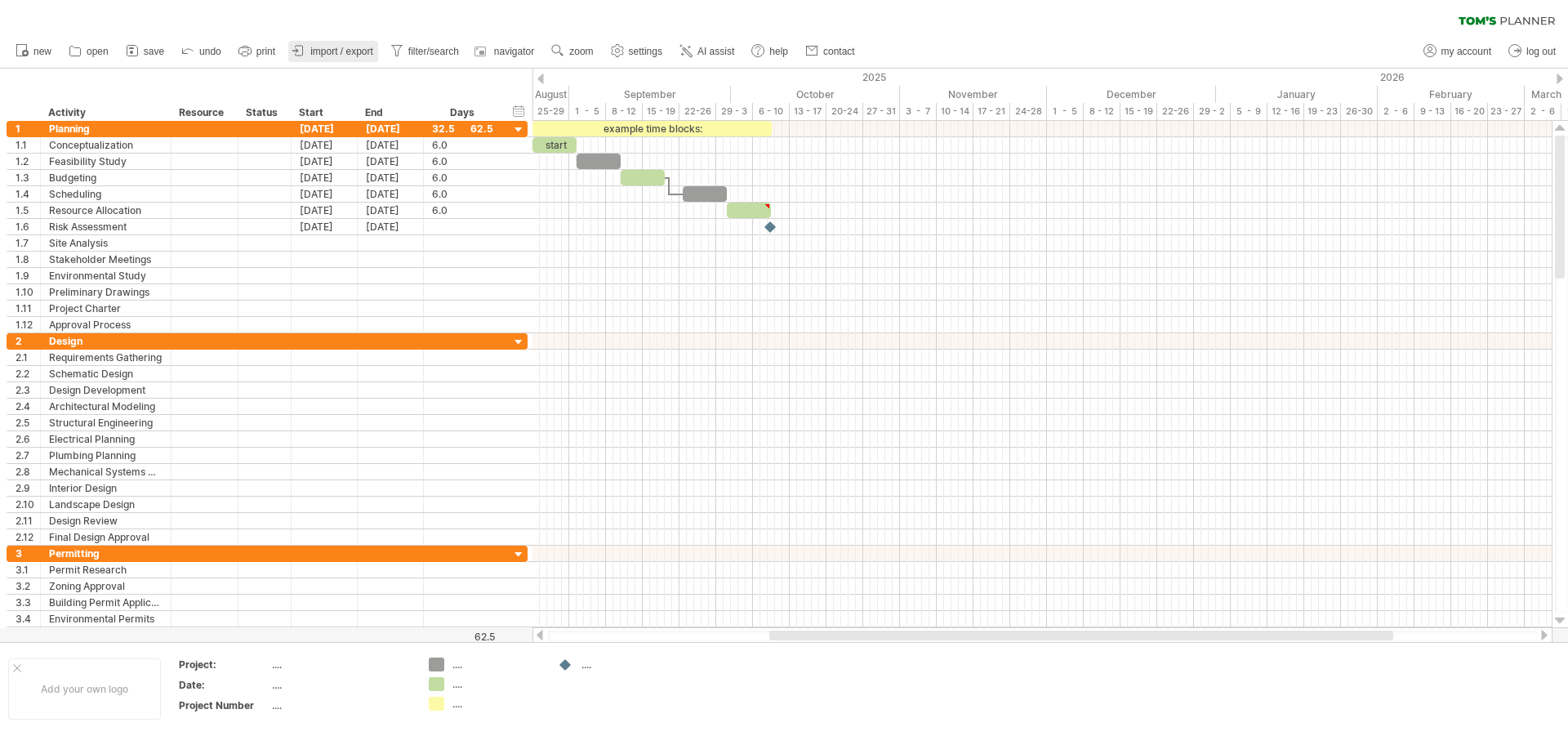
click at [325, 50] on span "import / export" at bounding box center [342, 51] width 63 height 12
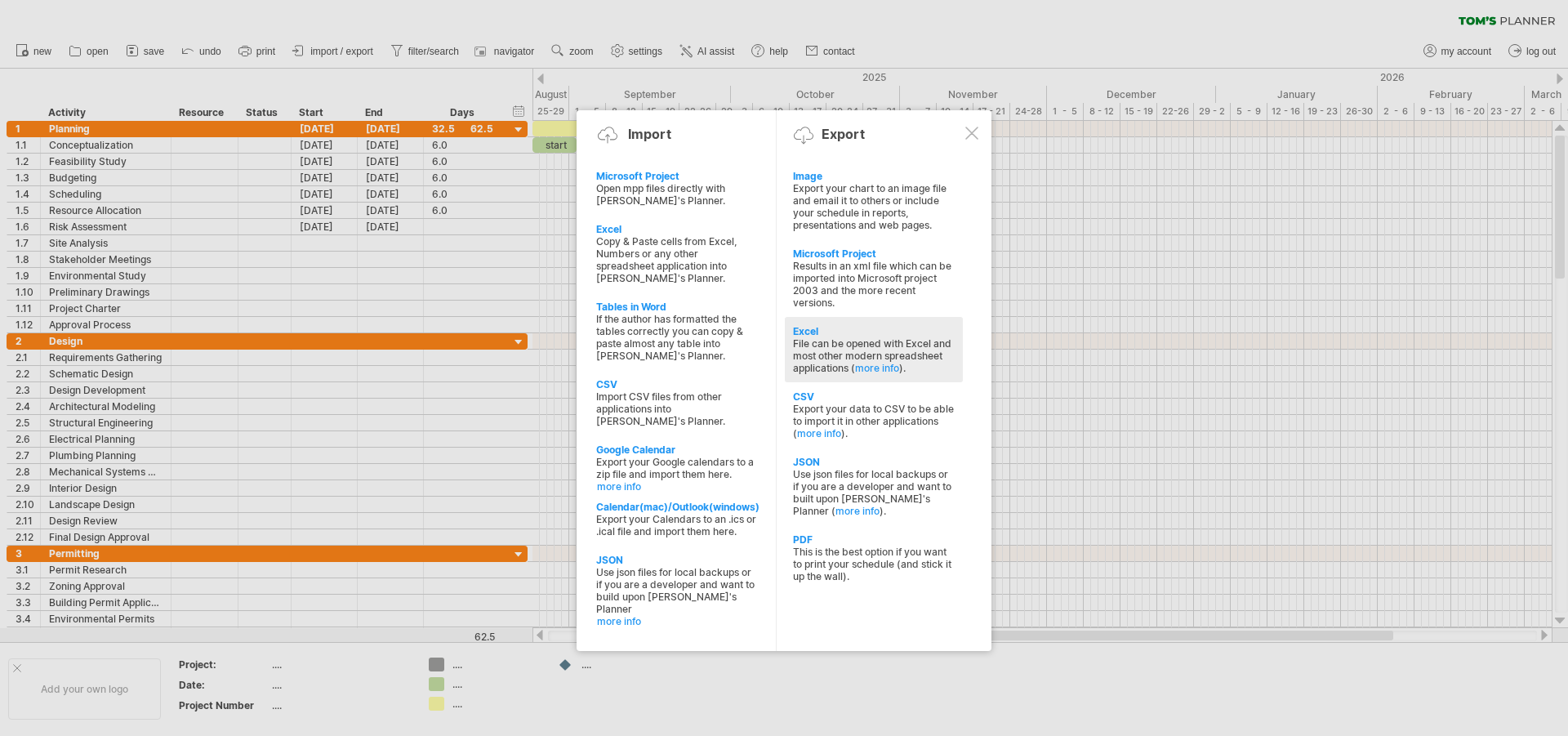
click at [829, 341] on div "File can be opened with Excel and most other modern spreadsheet applications ( …" at bounding box center [874, 355] width 162 height 37
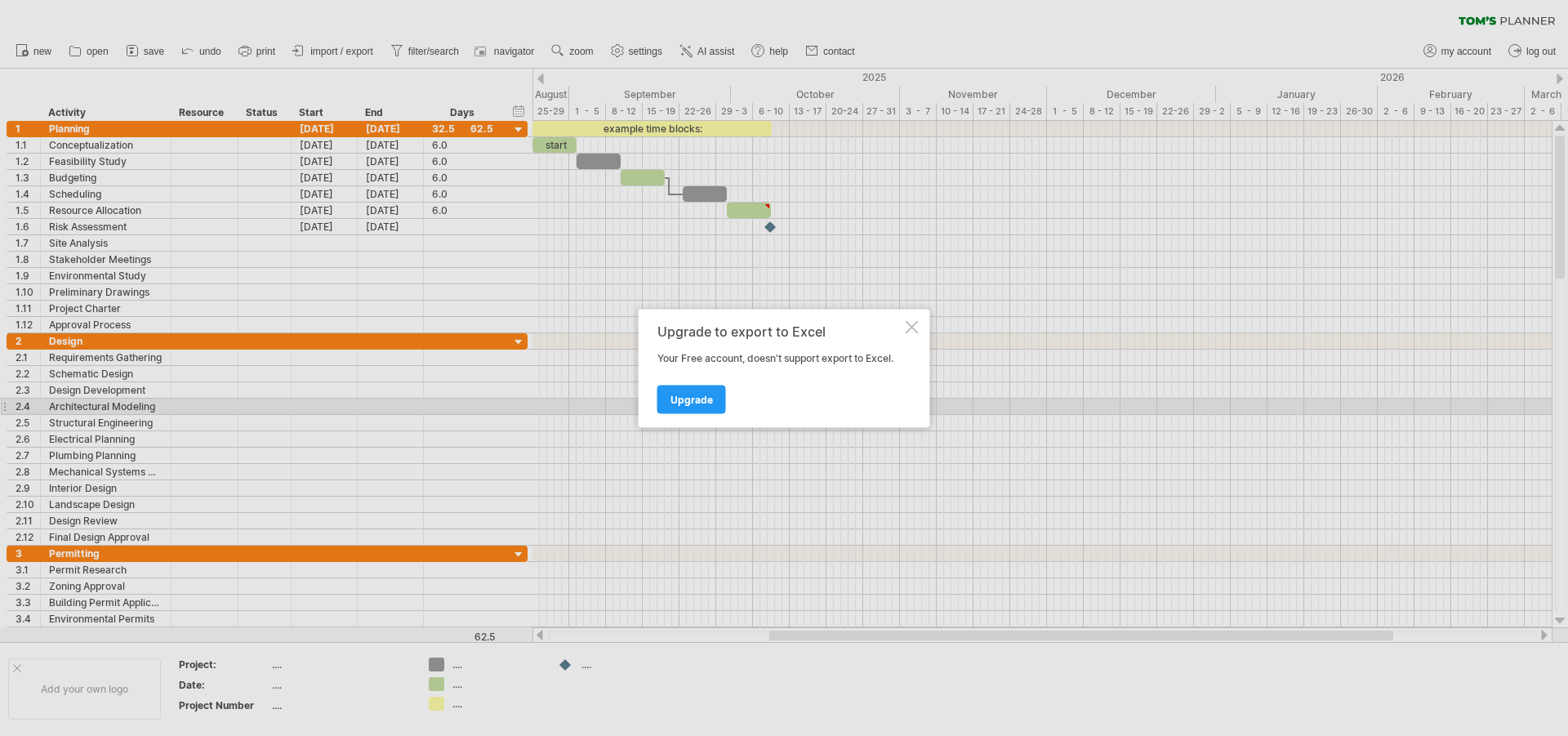
click at [691, 406] on link "Upgrade" at bounding box center [692, 399] width 69 height 29
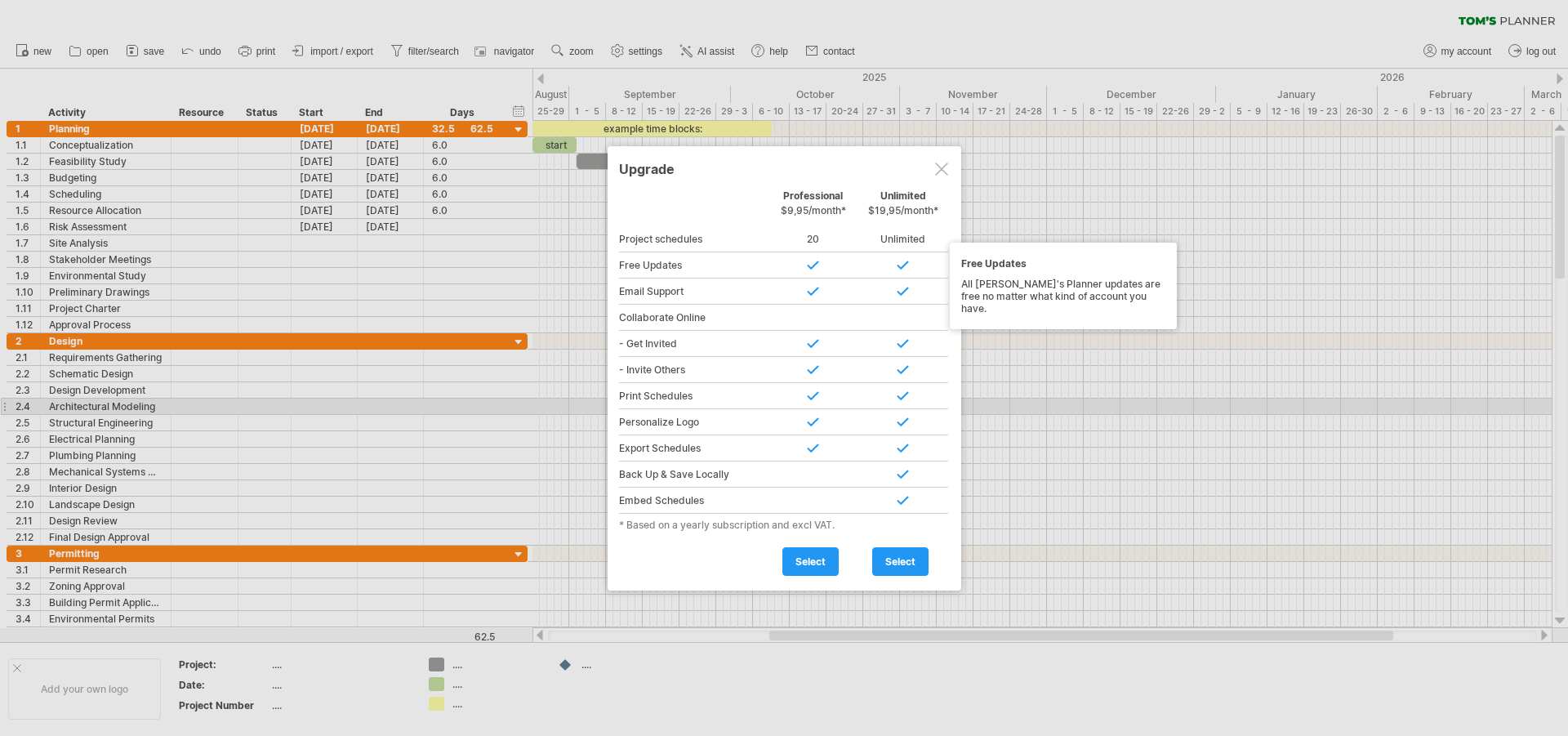
click at [649, 268] on div "Free Updates" at bounding box center [694, 265] width 150 height 27
click at [902, 267] on div at bounding box center [902, 265] width 90 height 27
click at [897, 563] on span "select" at bounding box center [900, 561] width 31 height 12
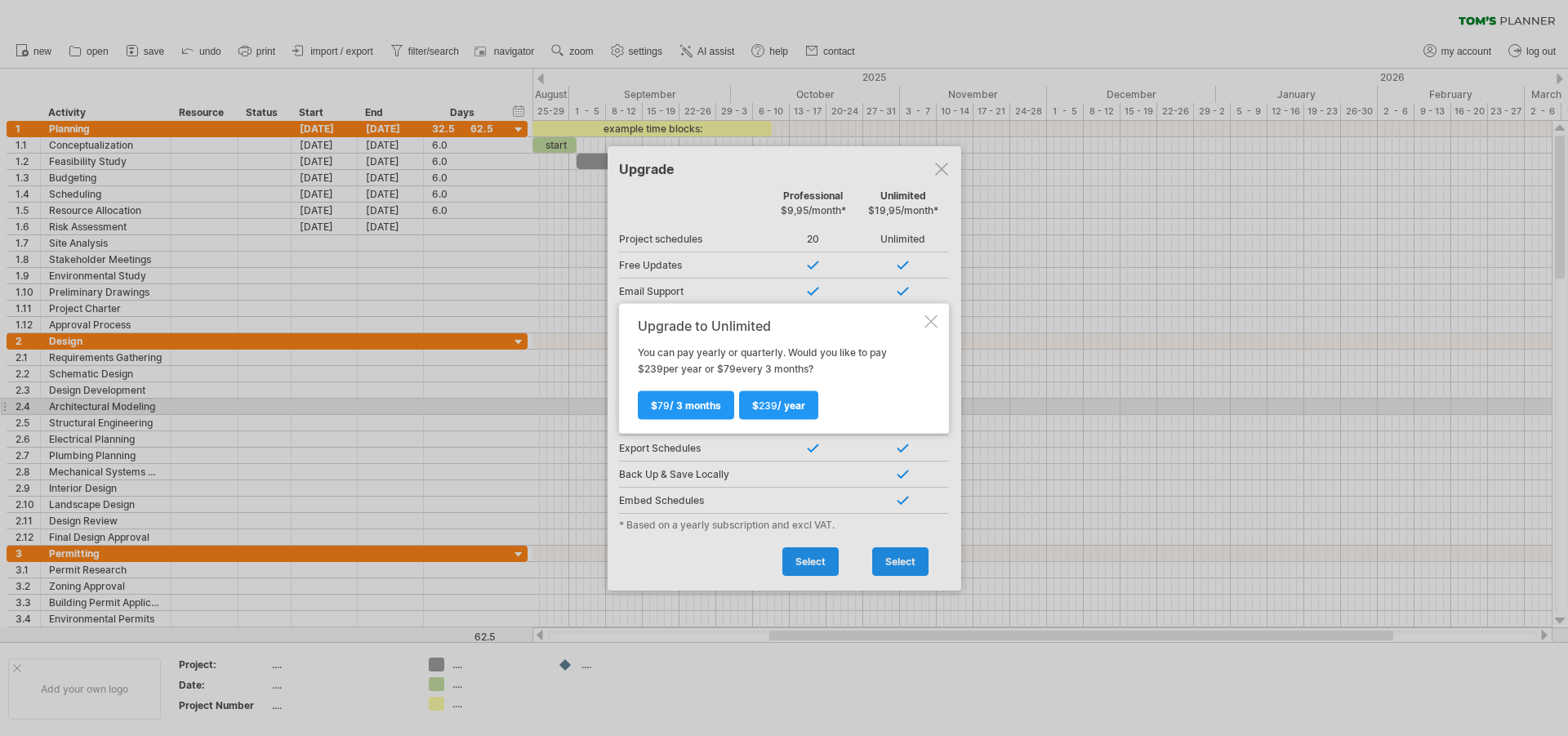
click at [929, 326] on div at bounding box center [930, 321] width 13 height 13
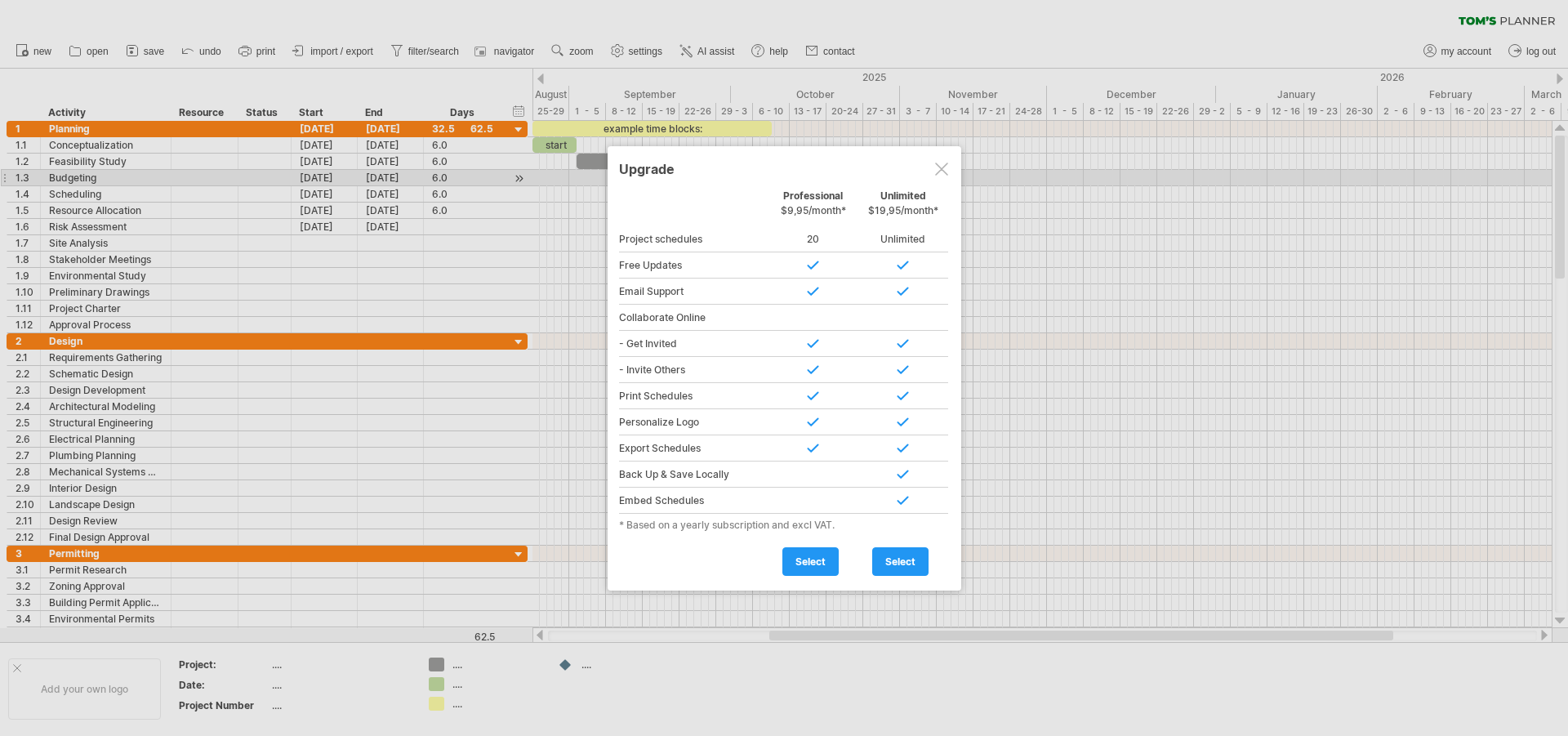
click at [940, 169] on div at bounding box center [941, 169] width 13 height 13
